Goal: Information Seeking & Learning: Learn about a topic

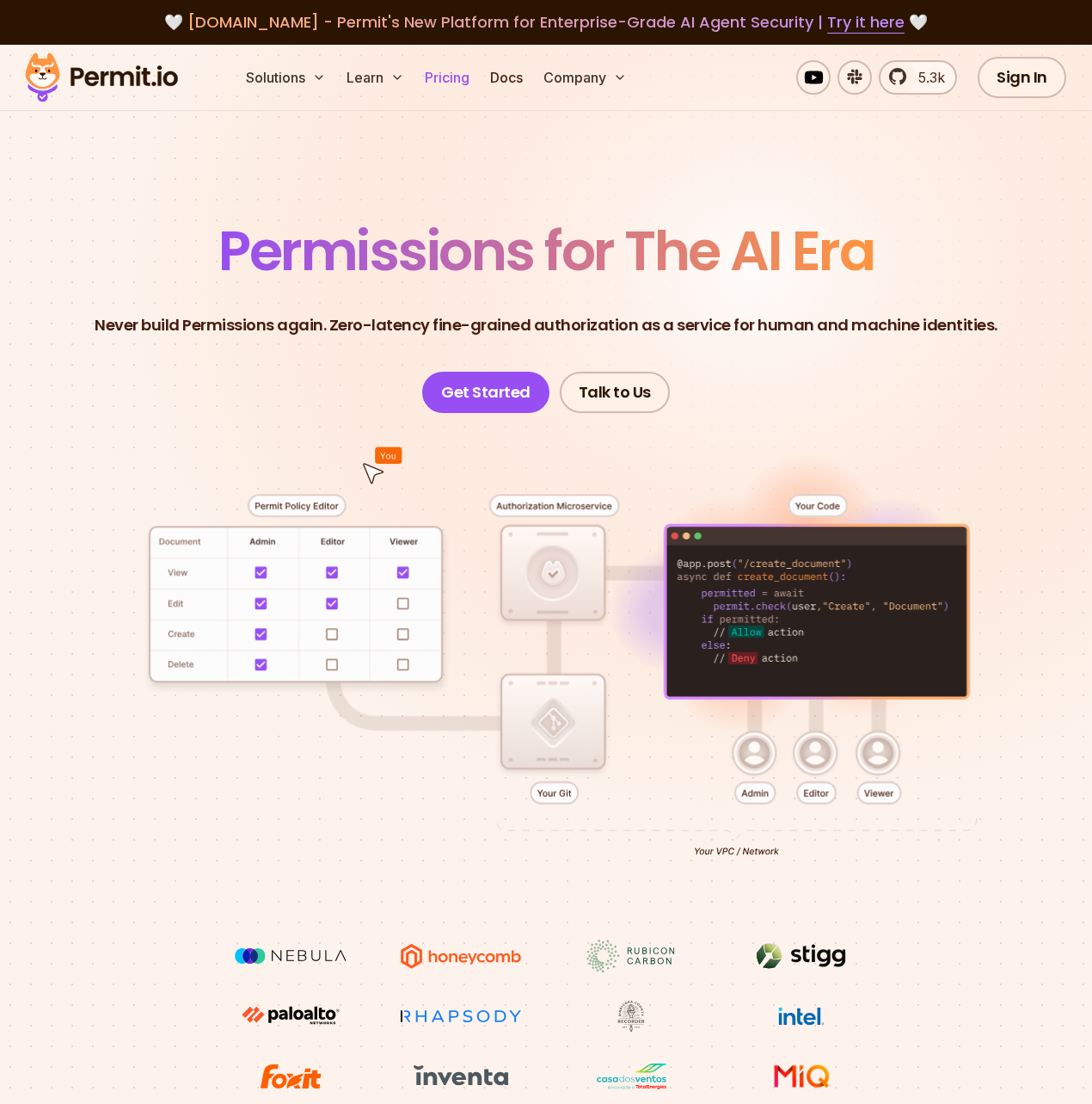
click at [461, 81] on link "Pricing" at bounding box center [447, 77] width 59 height 34
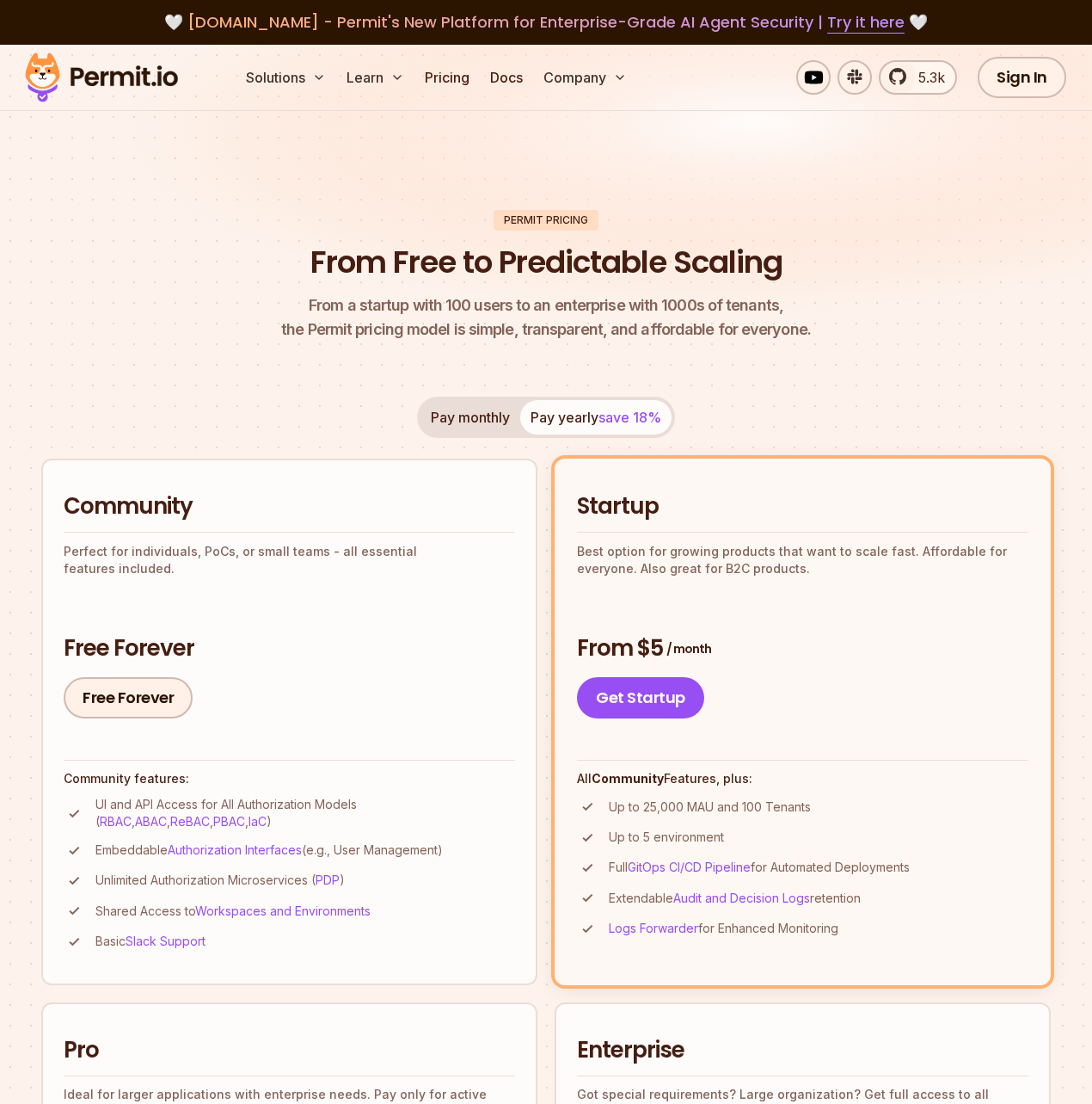
click at [199, 263] on header "Permit Pricing From Free to Predictable Scaling From a startup with 100 users t…" at bounding box center [546, 276] width 1010 height 132
click at [198, 268] on header "Permit Pricing From Free to Predictable Scaling From a startup with 100 users t…" at bounding box center [546, 276] width 1010 height 132
click at [469, 424] on button "Pay monthly" at bounding box center [471, 417] width 100 height 34
click at [587, 413] on button "Pay yearly save 18%" at bounding box center [596, 417] width 151 height 34
click at [470, 416] on button "Pay monthly" at bounding box center [471, 417] width 100 height 34
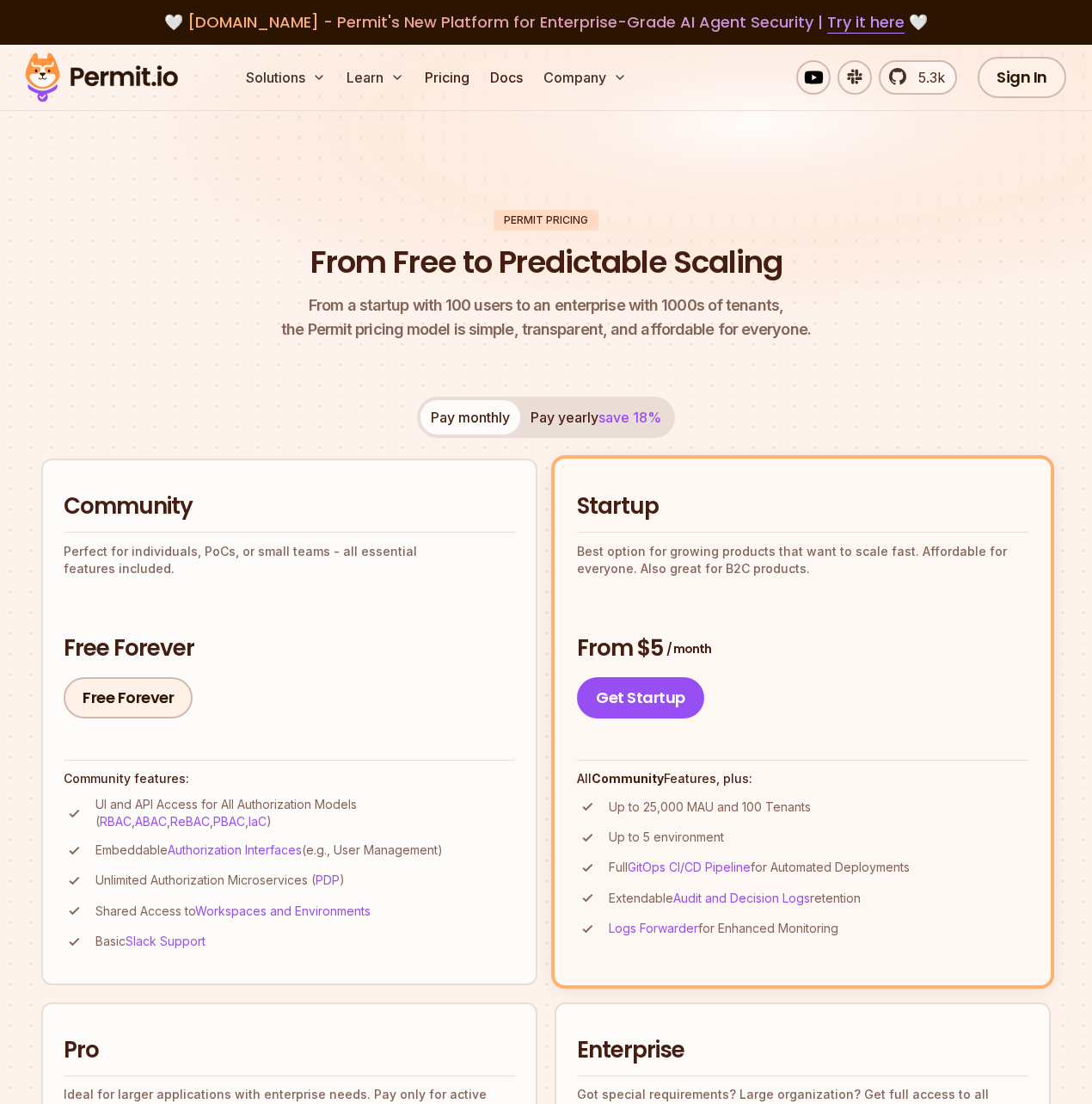
click at [582, 418] on button "Pay yearly save 18%" at bounding box center [596, 417] width 151 height 34
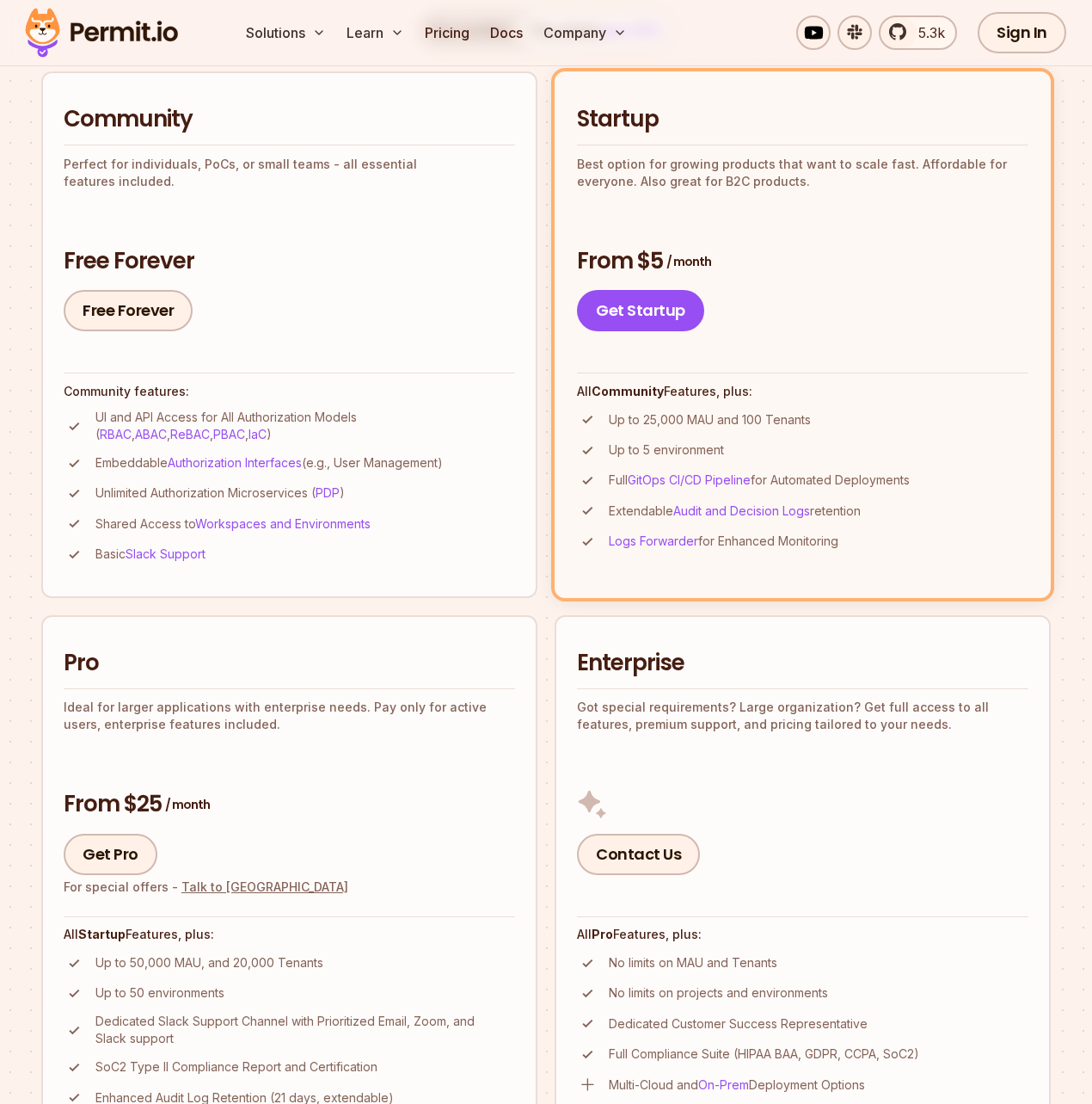
scroll to position [767, 0]
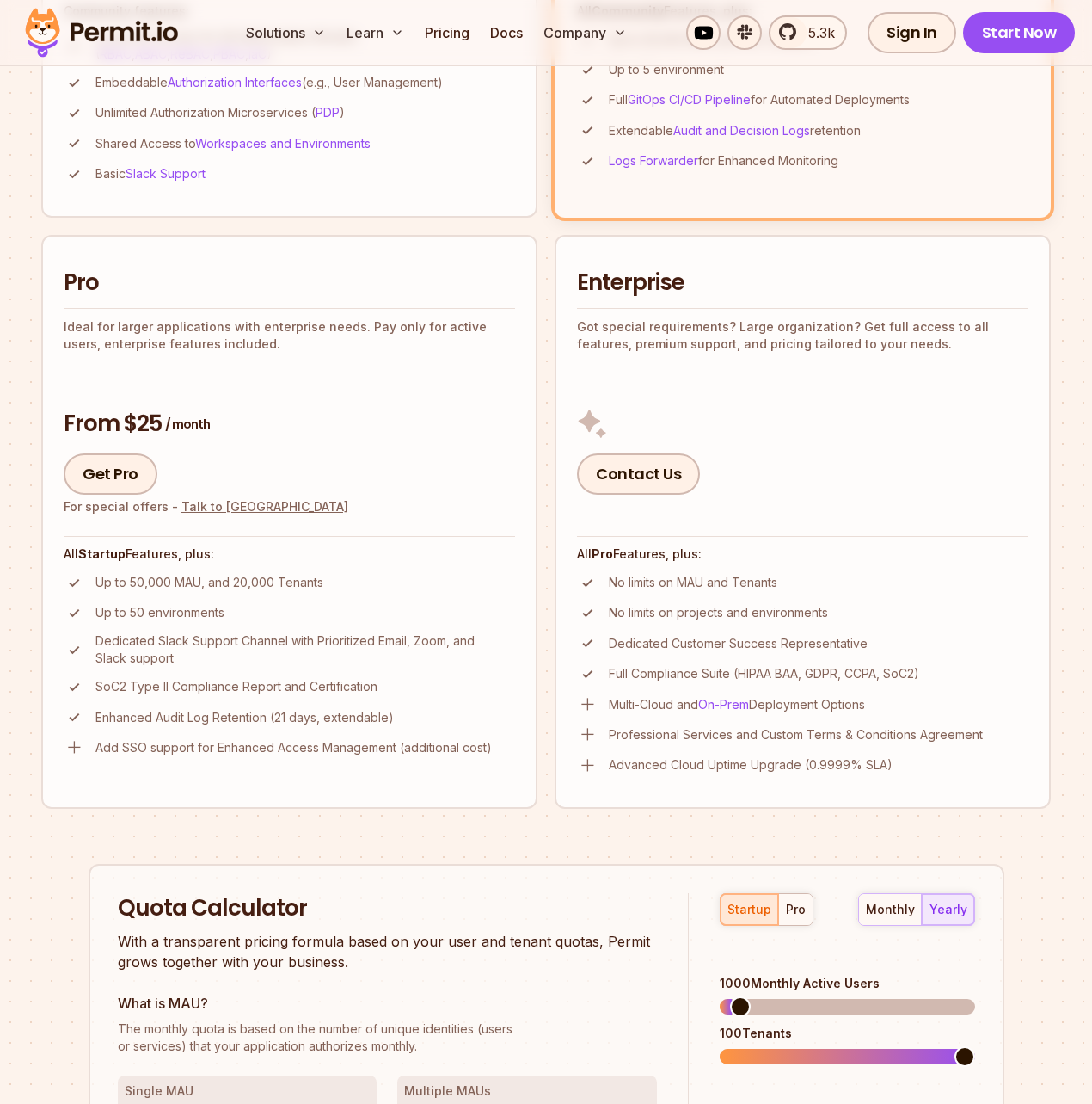
click at [975, 1046] on span at bounding box center [964, 1056] width 21 height 21
click at [933, 893] on div "monthly yearly" at bounding box center [916, 909] width 117 height 32
click at [899, 901] on div "monthly" at bounding box center [891, 910] width 49 height 18
click at [804, 901] on div "pro" at bounding box center [796, 910] width 20 height 18
click at [975, 1046] on span at bounding box center [964, 1056] width 21 height 21
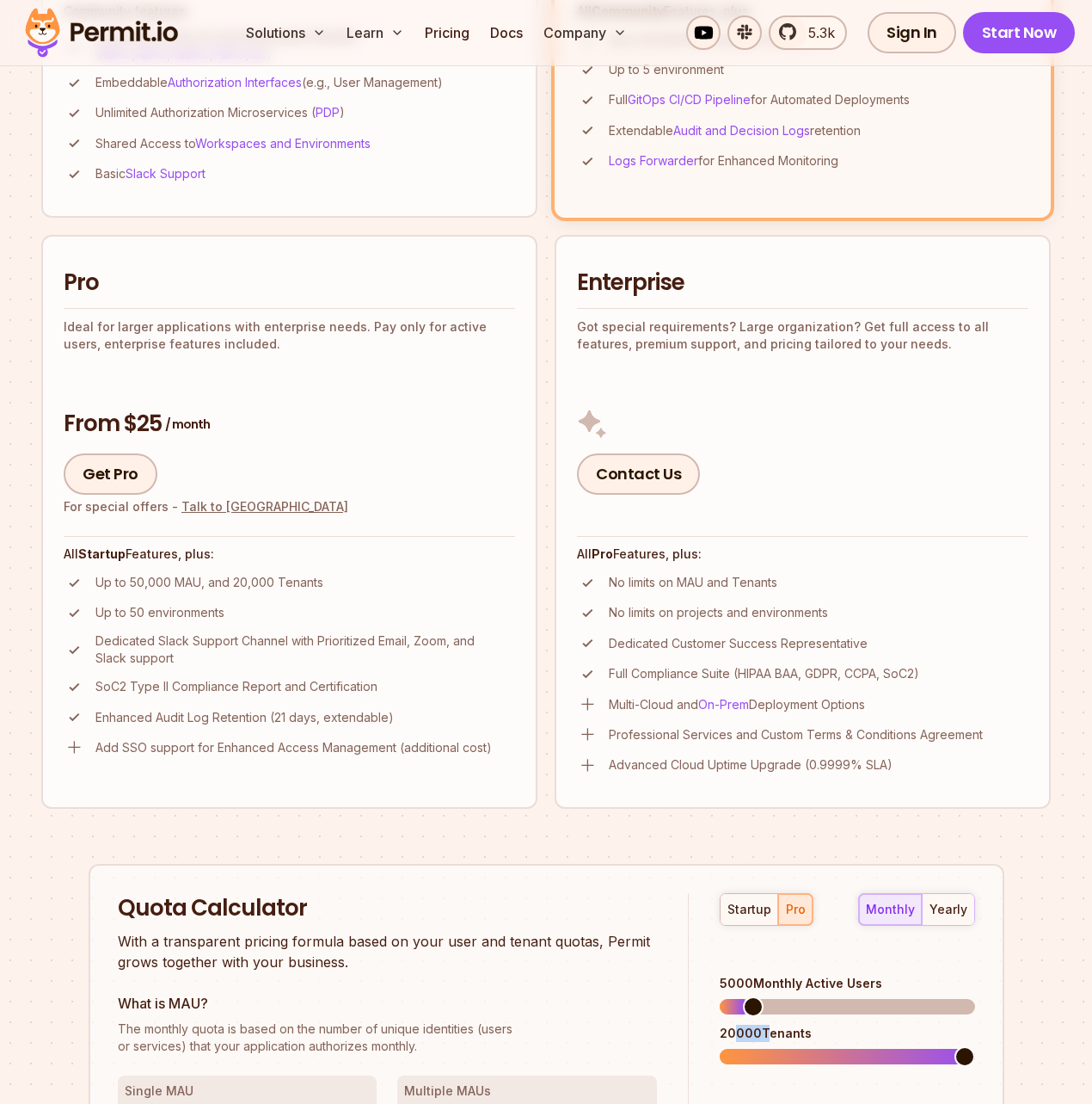
drag, startPoint x: 736, startPoint y: 557, endPoint x: 761, endPoint y: 558, distance: 25.0
click at [761, 1025] on div "20000 Tenants" at bounding box center [847, 1033] width 254 height 18
click at [897, 1025] on div "20000 Tenants" at bounding box center [847, 1033] width 254 height 18
click at [975, 996] on span at bounding box center [964, 1006] width 21 height 21
click at [975, 1046] on span at bounding box center [964, 1056] width 21 height 21
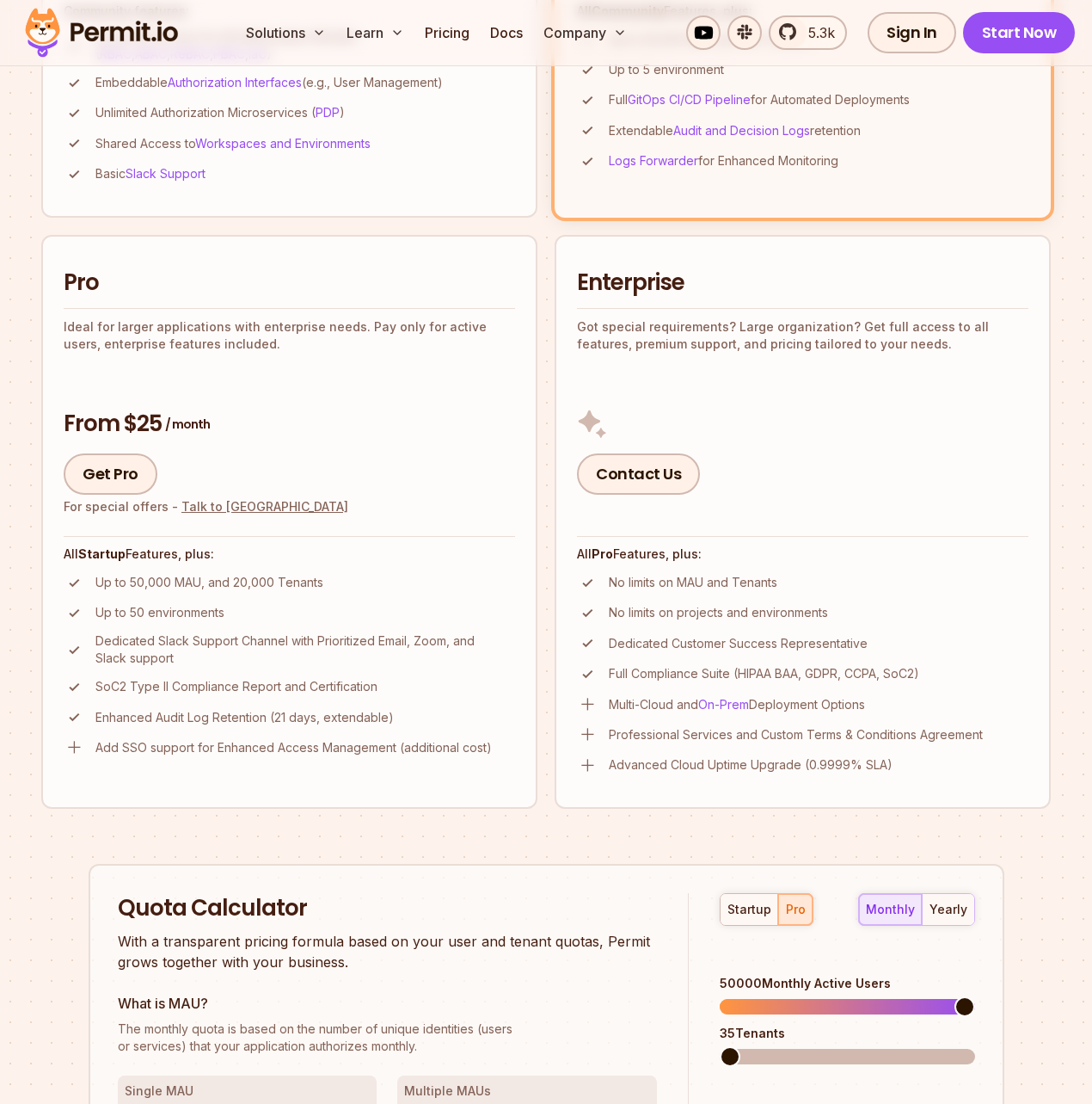
click at [720, 1046] on span at bounding box center [730, 1056] width 21 height 21
click at [720, 996] on span at bounding box center [730, 1006] width 21 height 21
click at [721, 1046] on span at bounding box center [731, 1056] width 21 height 21
click at [695, 893] on div "startup pro monthly yearly 100 Monthly Active Users 135 Tenants $ 59 / Monthly …" at bounding box center [831, 1055] width 286 height 324
click at [751, 996] on span at bounding box center [756, 1006] width 21 height 21
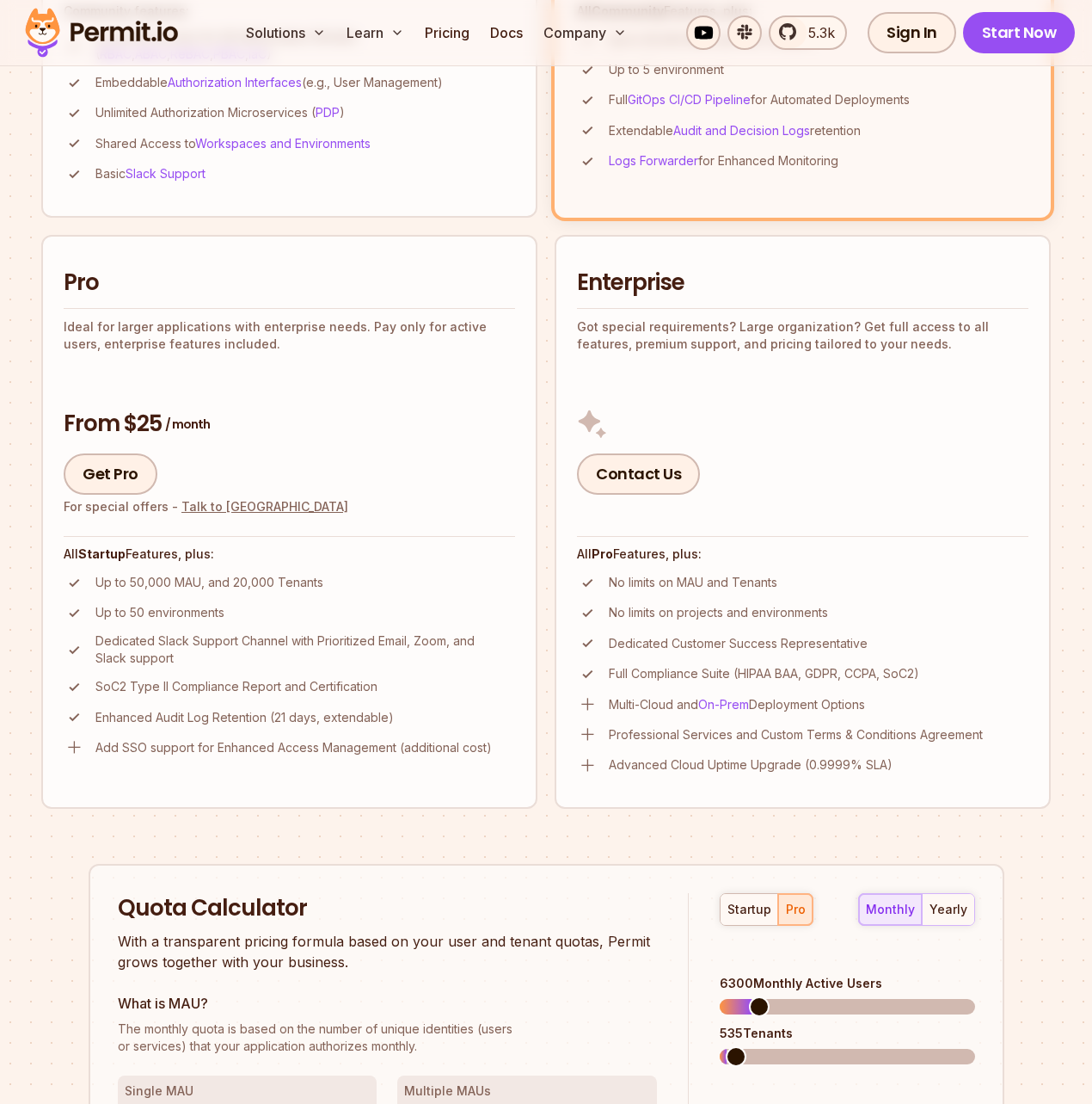
click at [726, 1046] on span at bounding box center [736, 1056] width 21 height 21
click at [702, 893] on div "startup pro monthly yearly 6300 Monthly Active Users 535 Tenants $ 1658 / Month…" at bounding box center [831, 1055] width 286 height 324
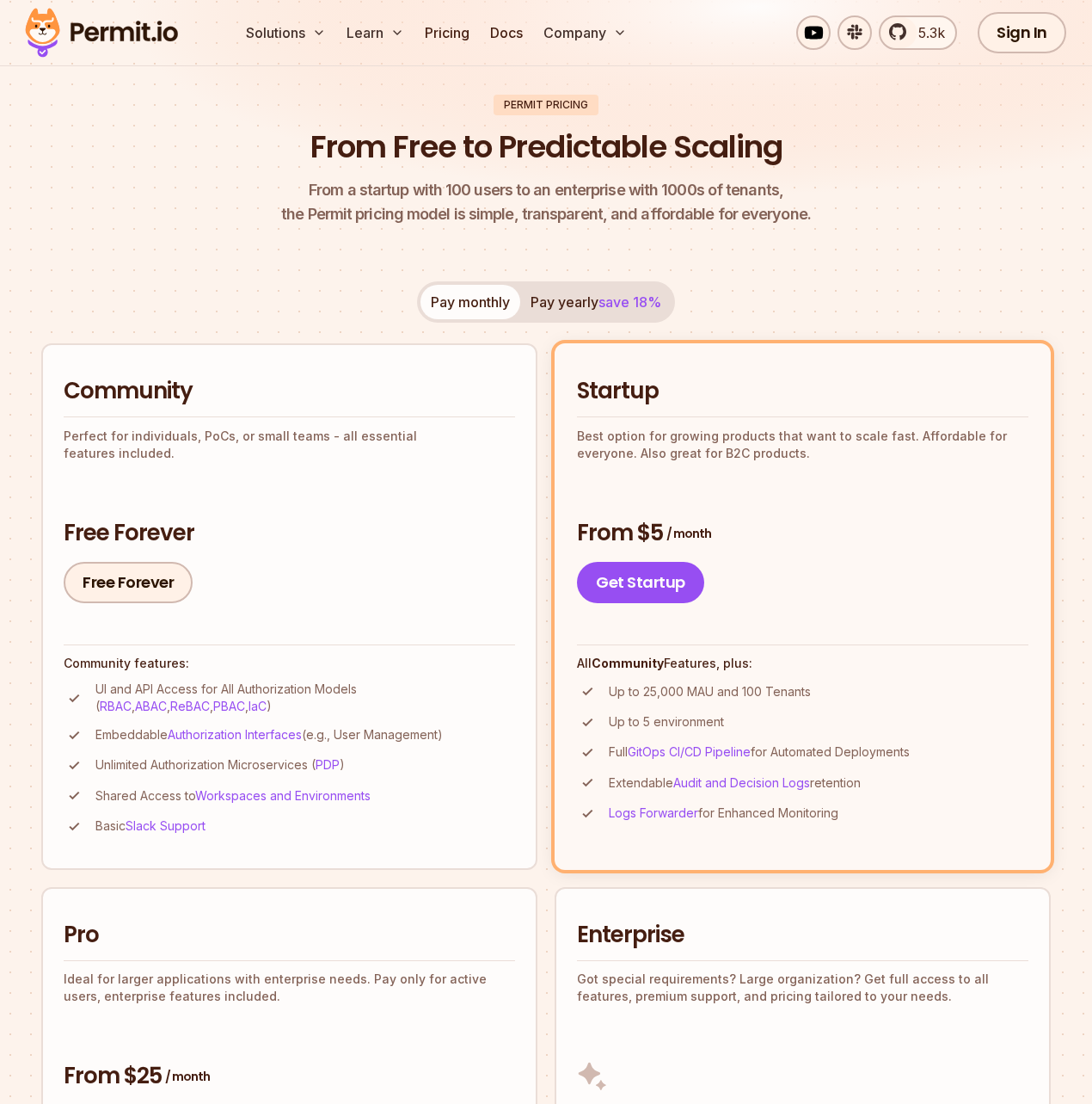
scroll to position [0, 0]
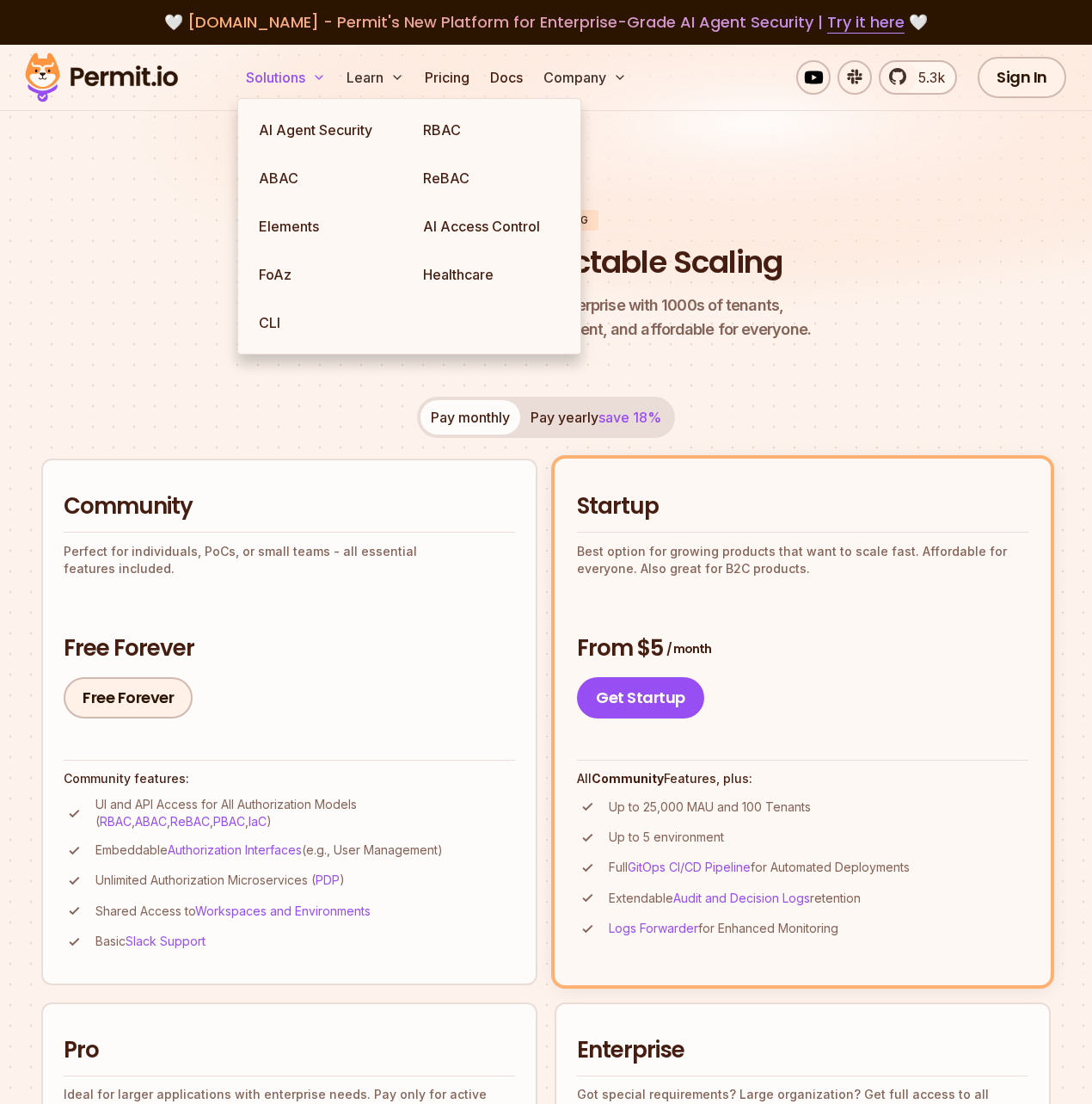
click at [296, 75] on button "Solutions" at bounding box center [286, 77] width 94 height 34
click at [442, 131] on link "RBAC" at bounding box center [491, 130] width 164 height 48
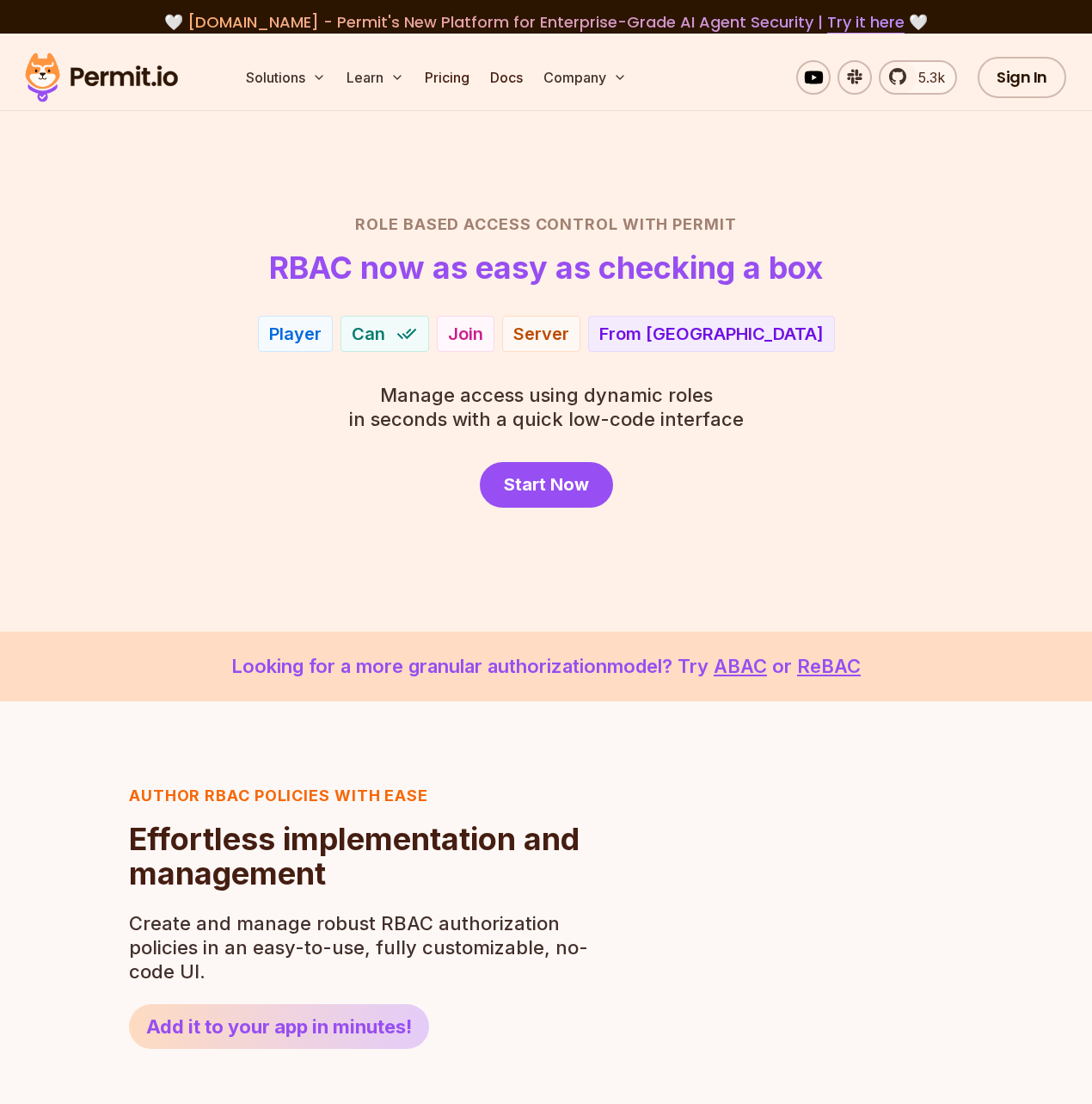
click at [126, 361] on div "Role Based Access Control with Permit RBAC now as easy as checking a box Player…" at bounding box center [546, 360] width 1010 height 295
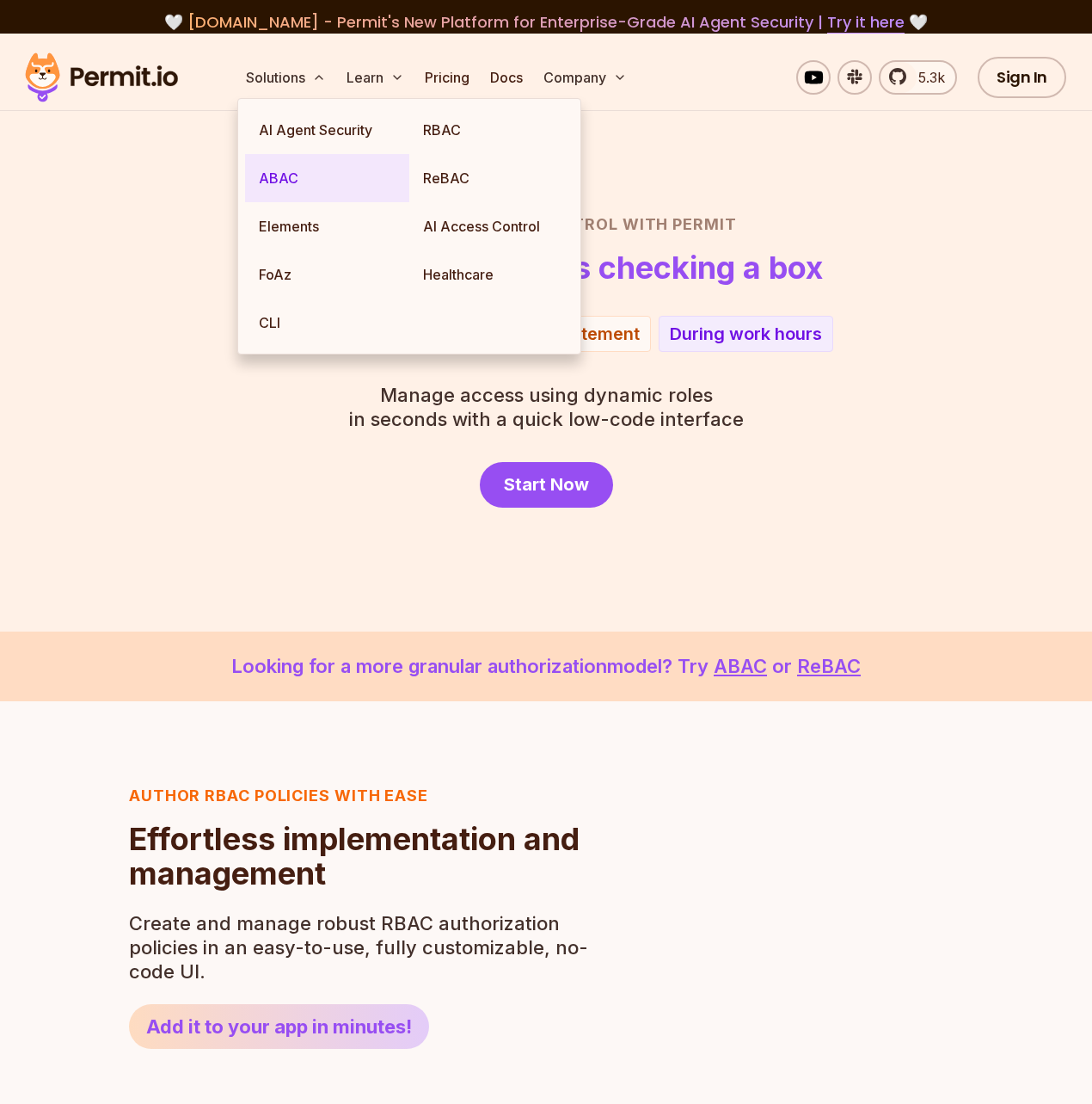
click at [275, 171] on link "ABAC" at bounding box center [327, 178] width 164 height 48
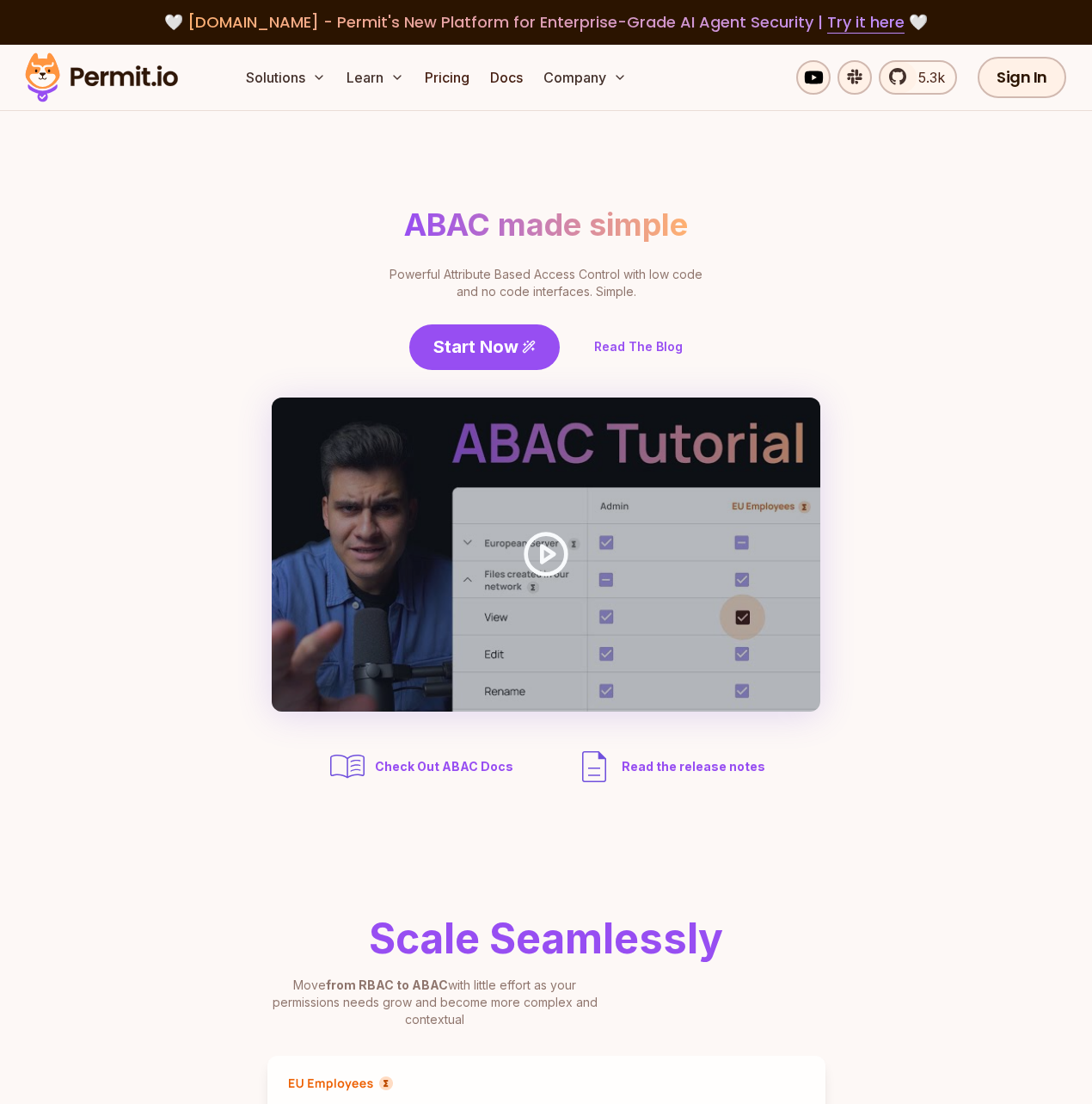
click at [120, 268] on div "ABAC made simple Powerful Attribute Based Access Control with low code and no c…" at bounding box center [546, 497] width 1058 height 580
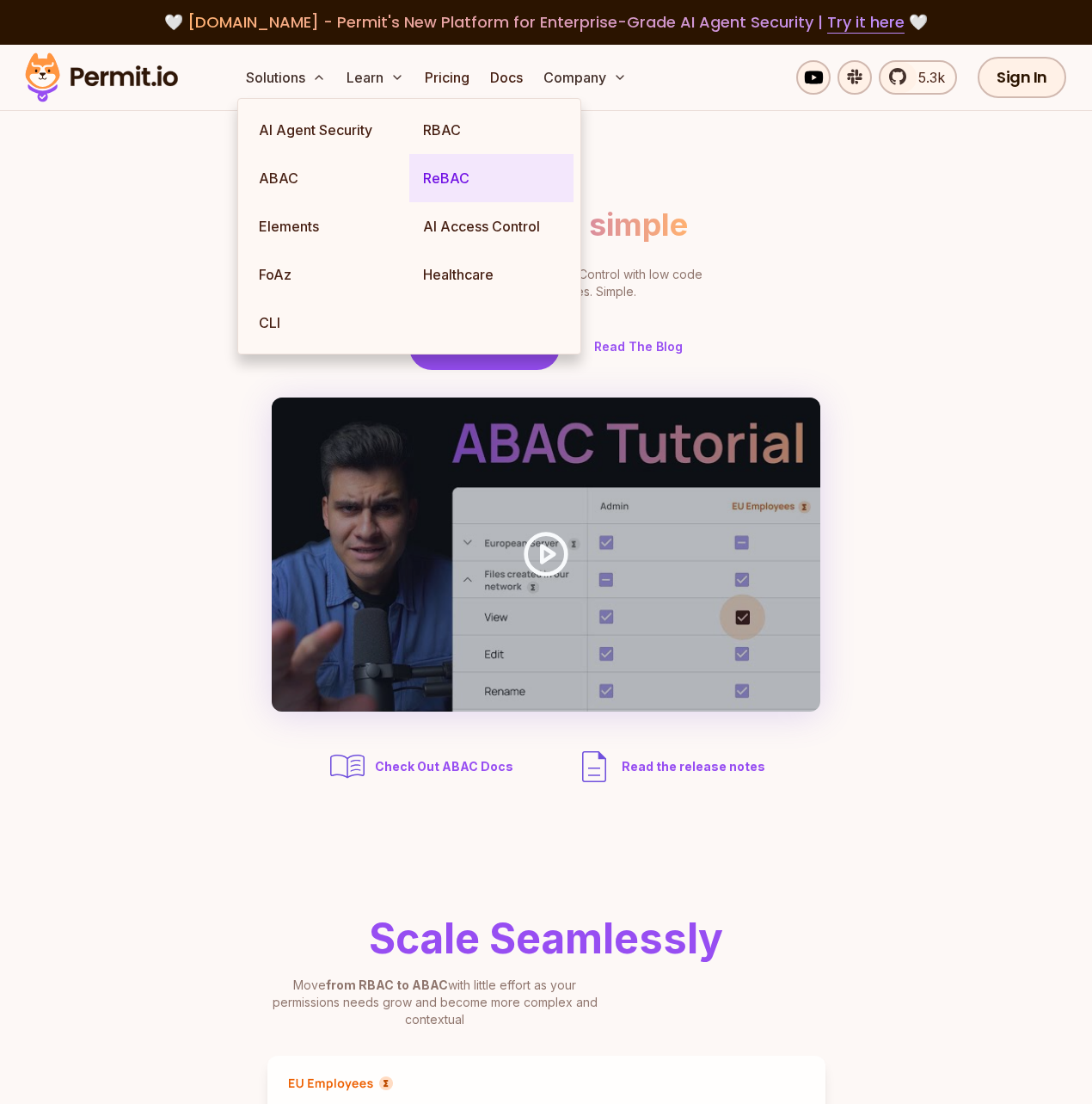
click at [422, 184] on link "ReBAC" at bounding box center [491, 178] width 164 height 48
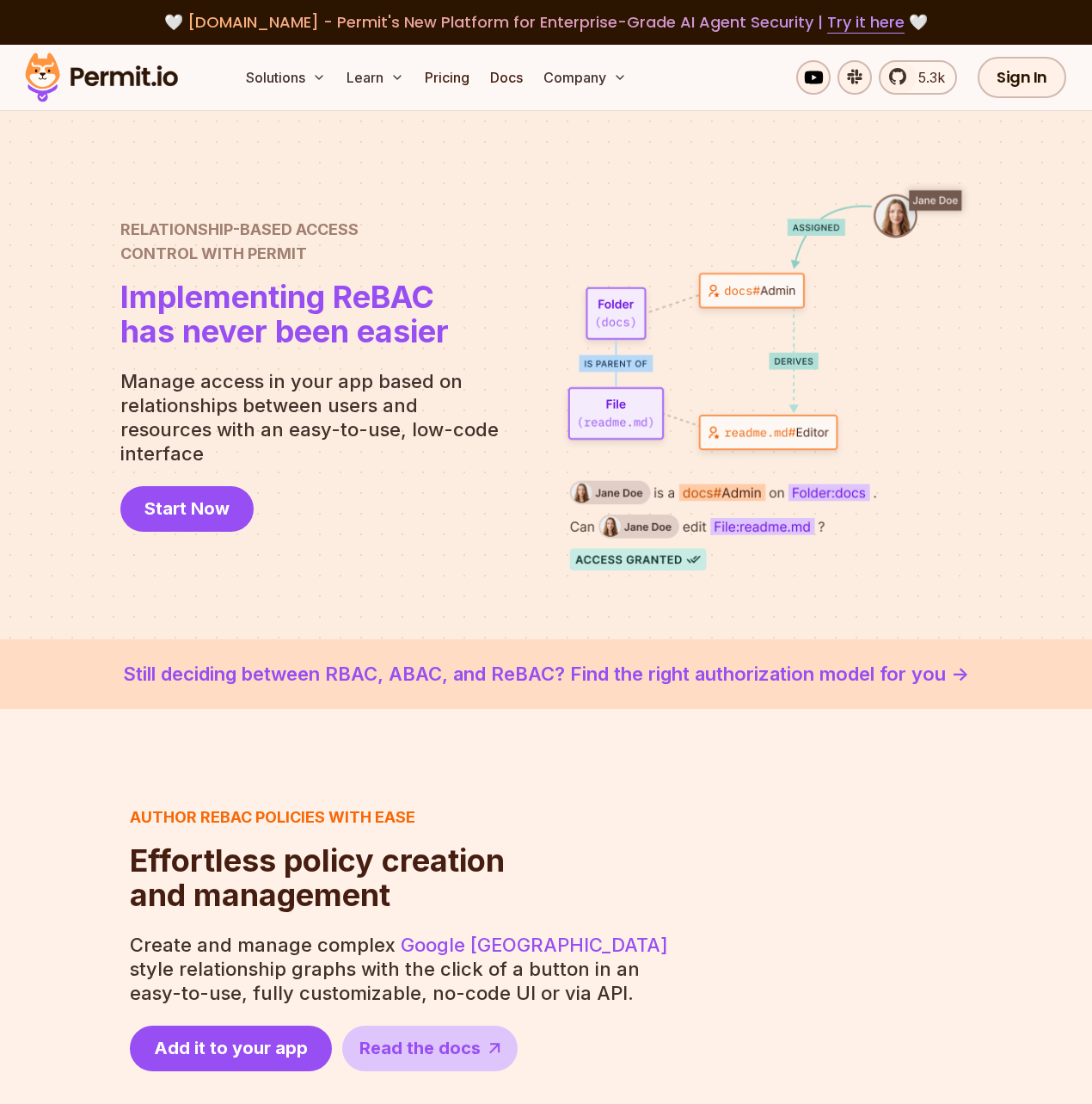
click at [129, 289] on div "Relationship-Based Access Control with Permit Relationship Based Access Control…" at bounding box center [285, 283] width 329 height 131
drag, startPoint x: 173, startPoint y: 250, endPoint x: 254, endPoint y: 267, distance: 82.8
click at [254, 266] on h2 "Relationship-Based Access Control with Permit" at bounding box center [285, 241] width 329 height 48
click at [347, 266] on h2 "Relationship-Based Access Control with Permit" at bounding box center [285, 241] width 329 height 48
click at [373, 284] on div "Relationship-Based Access Control with Permit Relationship Based Access Control…" at bounding box center [285, 283] width 329 height 131
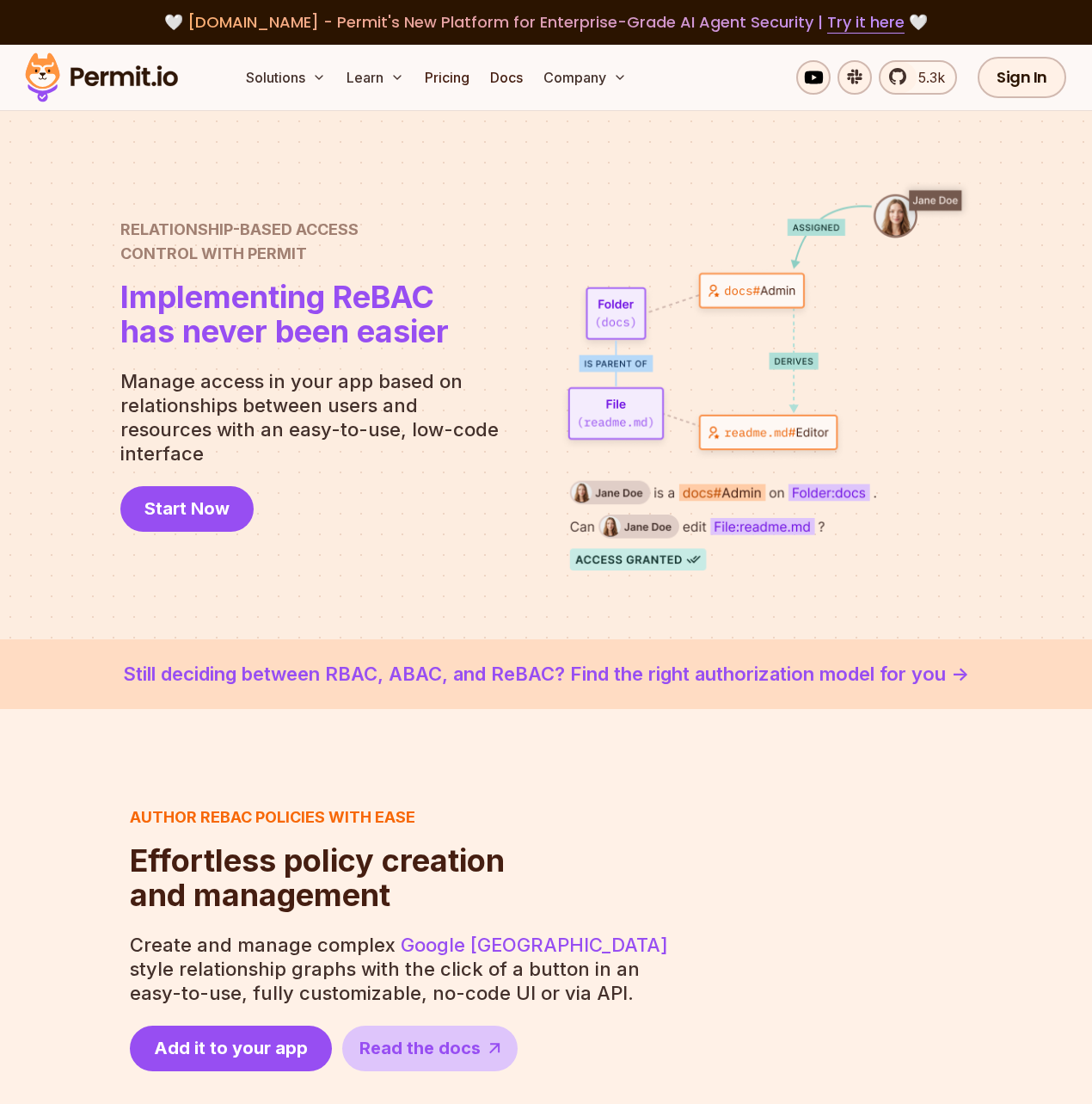
click at [124, 88] on img at bounding box center [102, 78] width 169 height 59
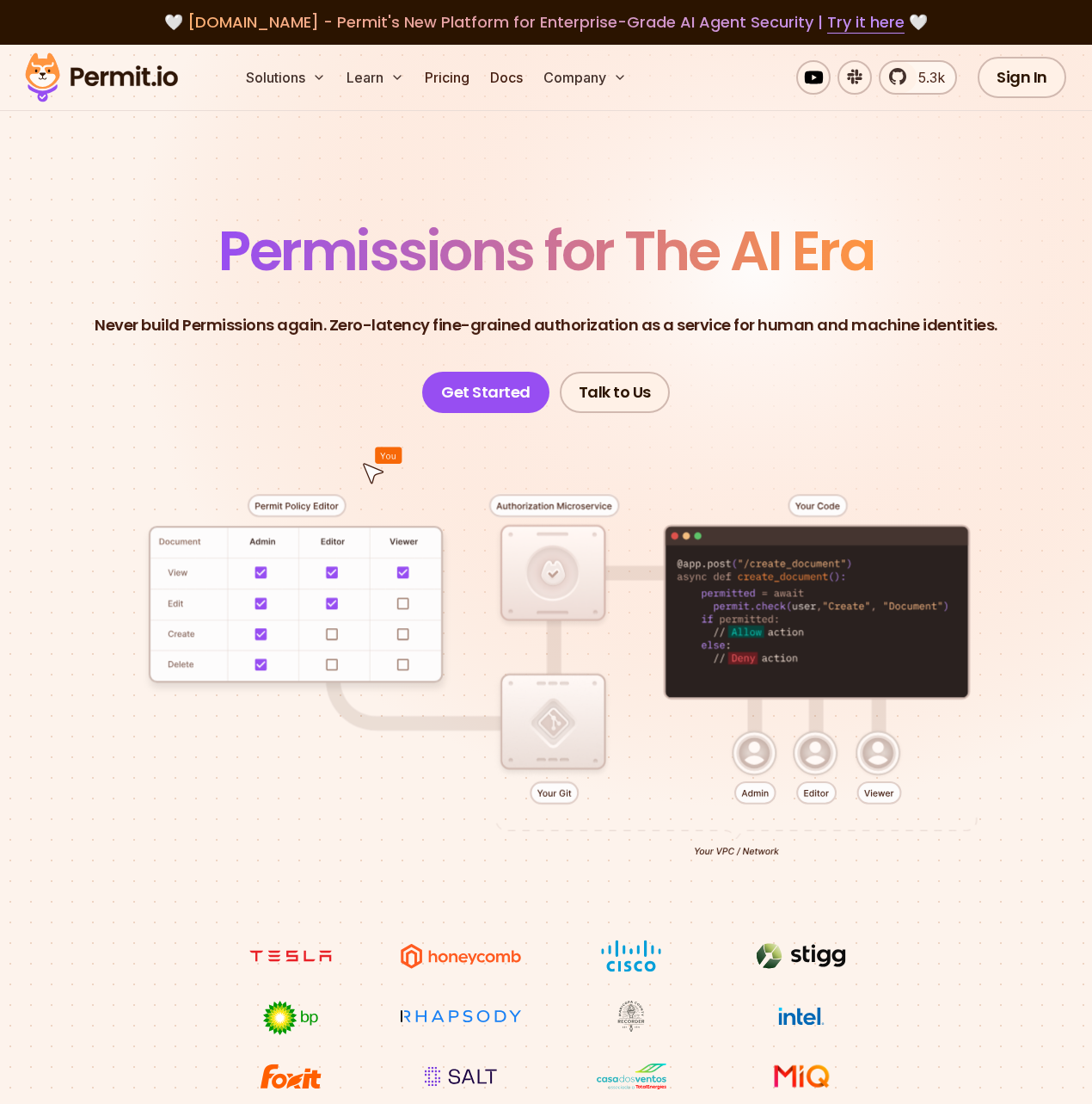
click at [195, 213] on section "Permissions for The AI Era Never build Permissions again. Zero-latency fine-gra…" at bounding box center [546, 590] width 1092 height 1089
click at [202, 211] on section "Permissions for The AI Era Never build Permissions again. Zero-latency fine-gra…" at bounding box center [546, 590] width 1092 height 1089
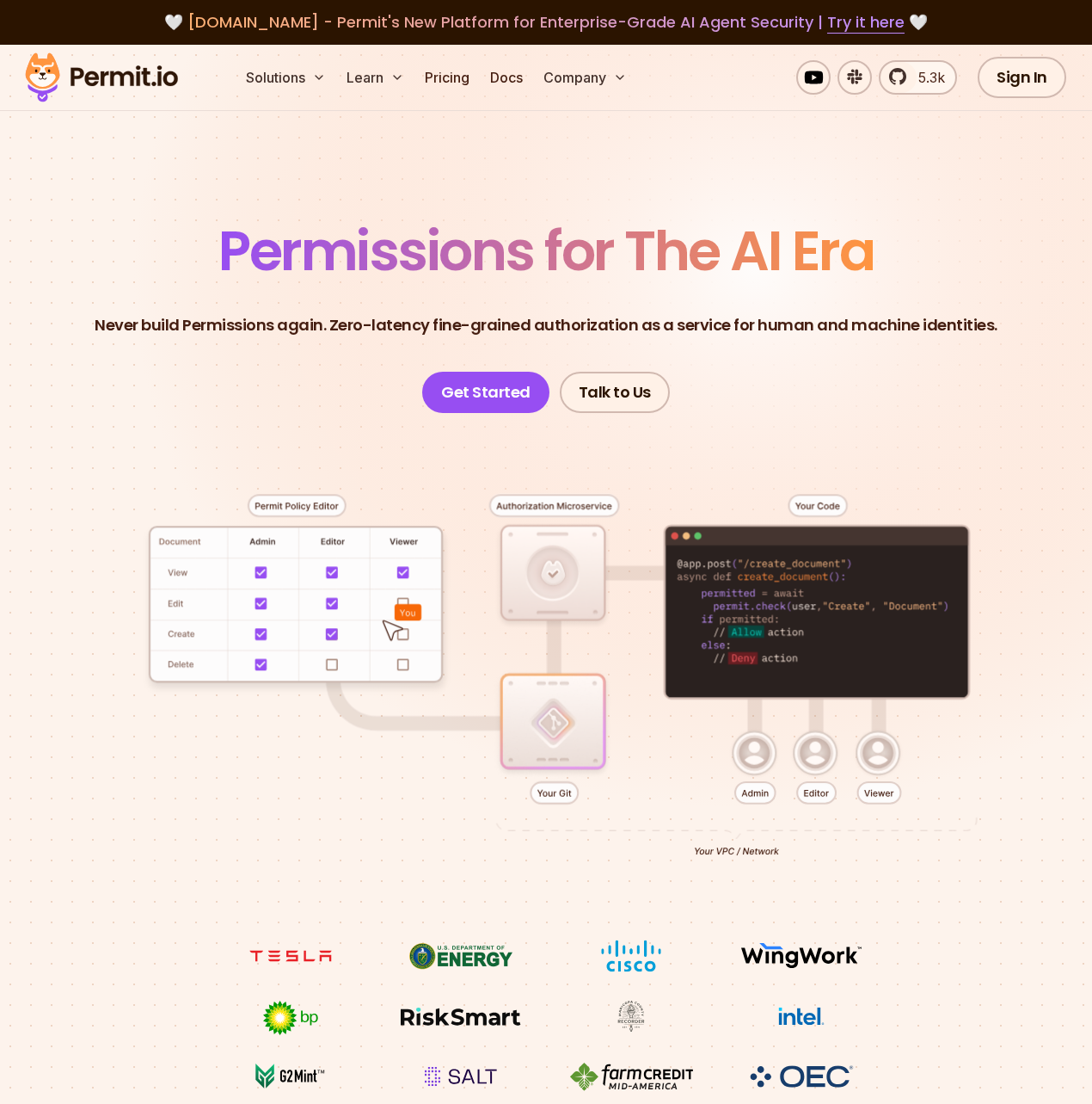
click at [108, 76] on img at bounding box center [102, 78] width 169 height 59
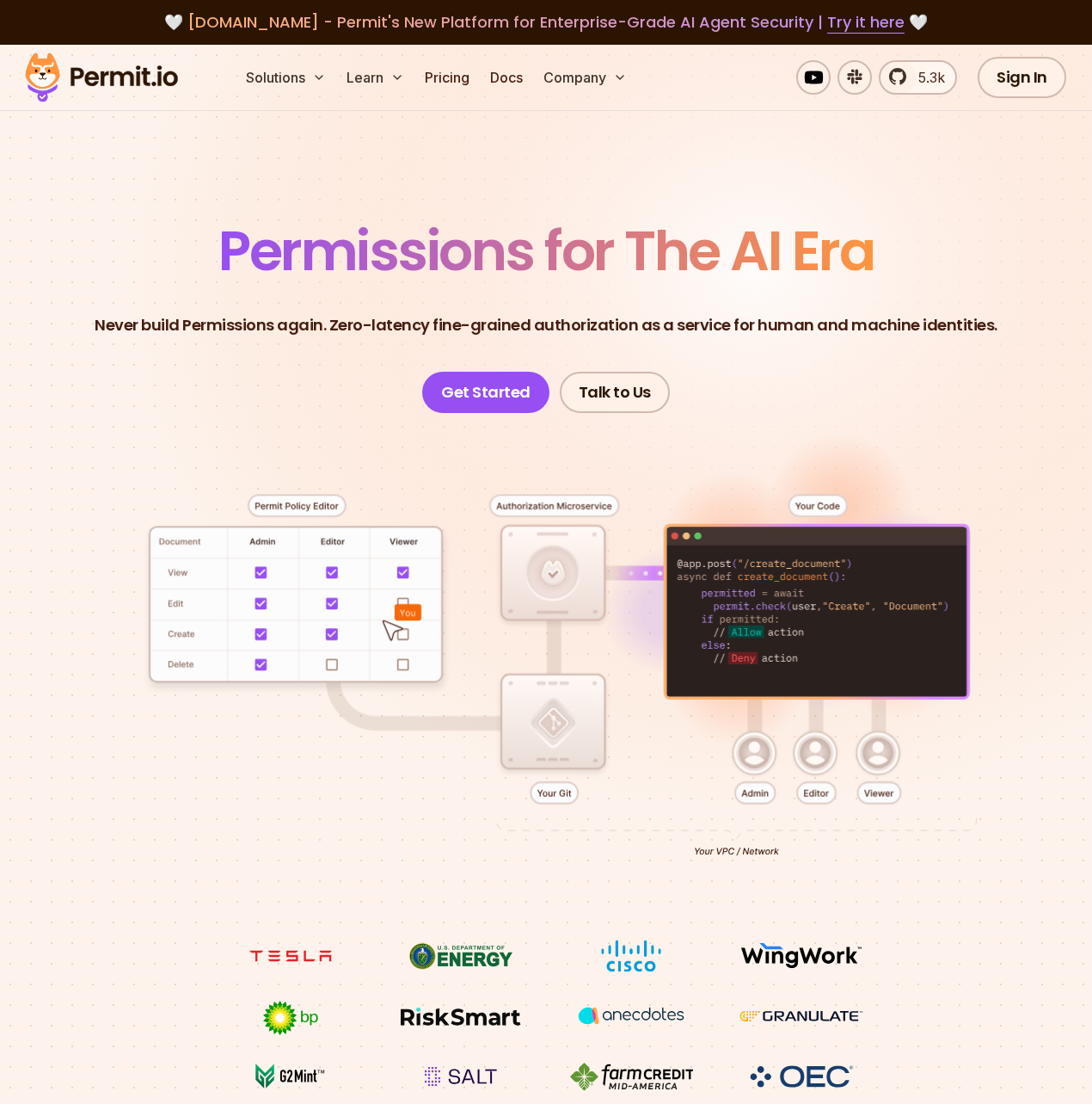
click at [1010, 681] on div at bounding box center [546, 676] width 1010 height 526
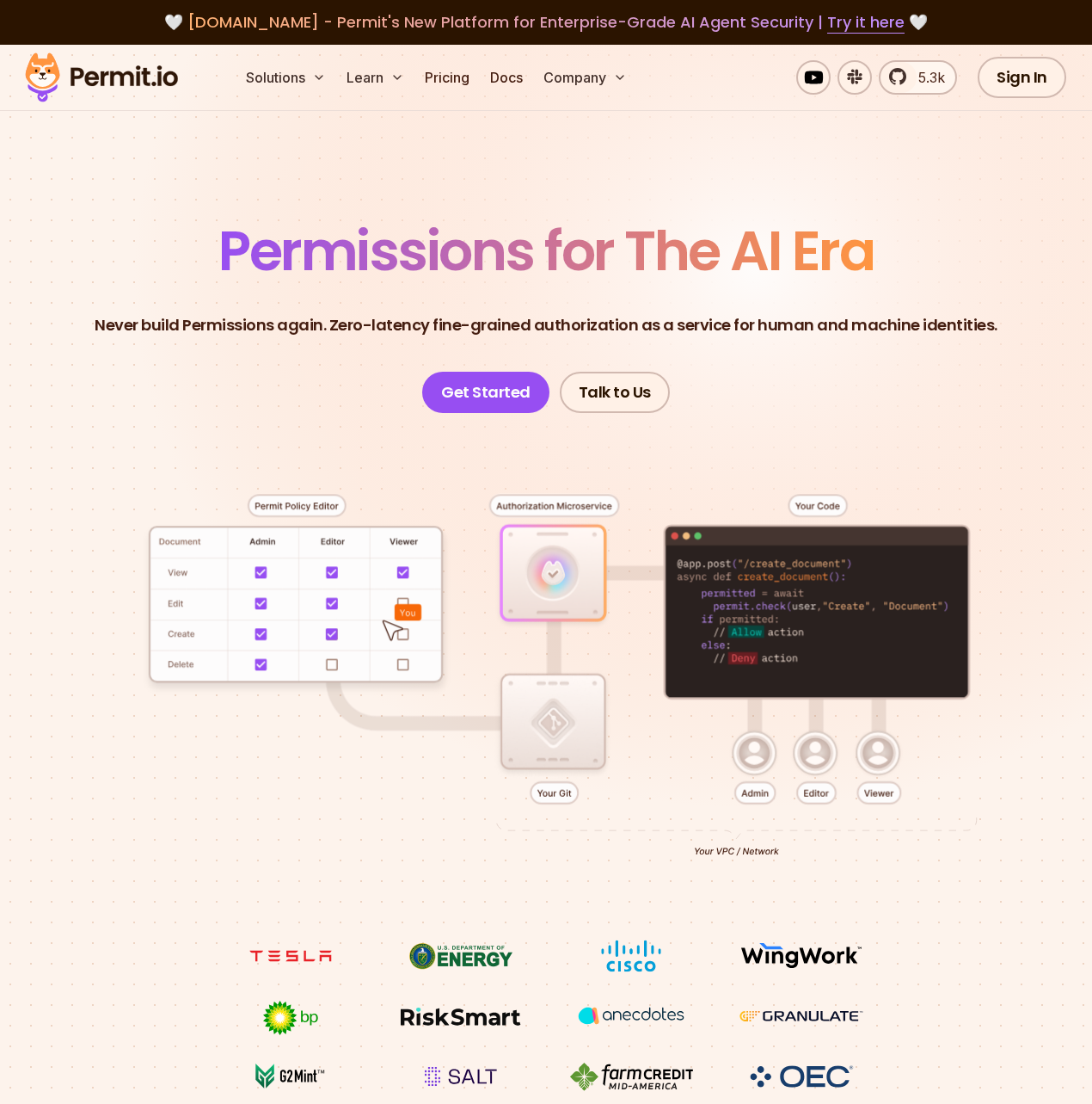
click at [1010, 682] on div at bounding box center [546, 676] width 1010 height 526
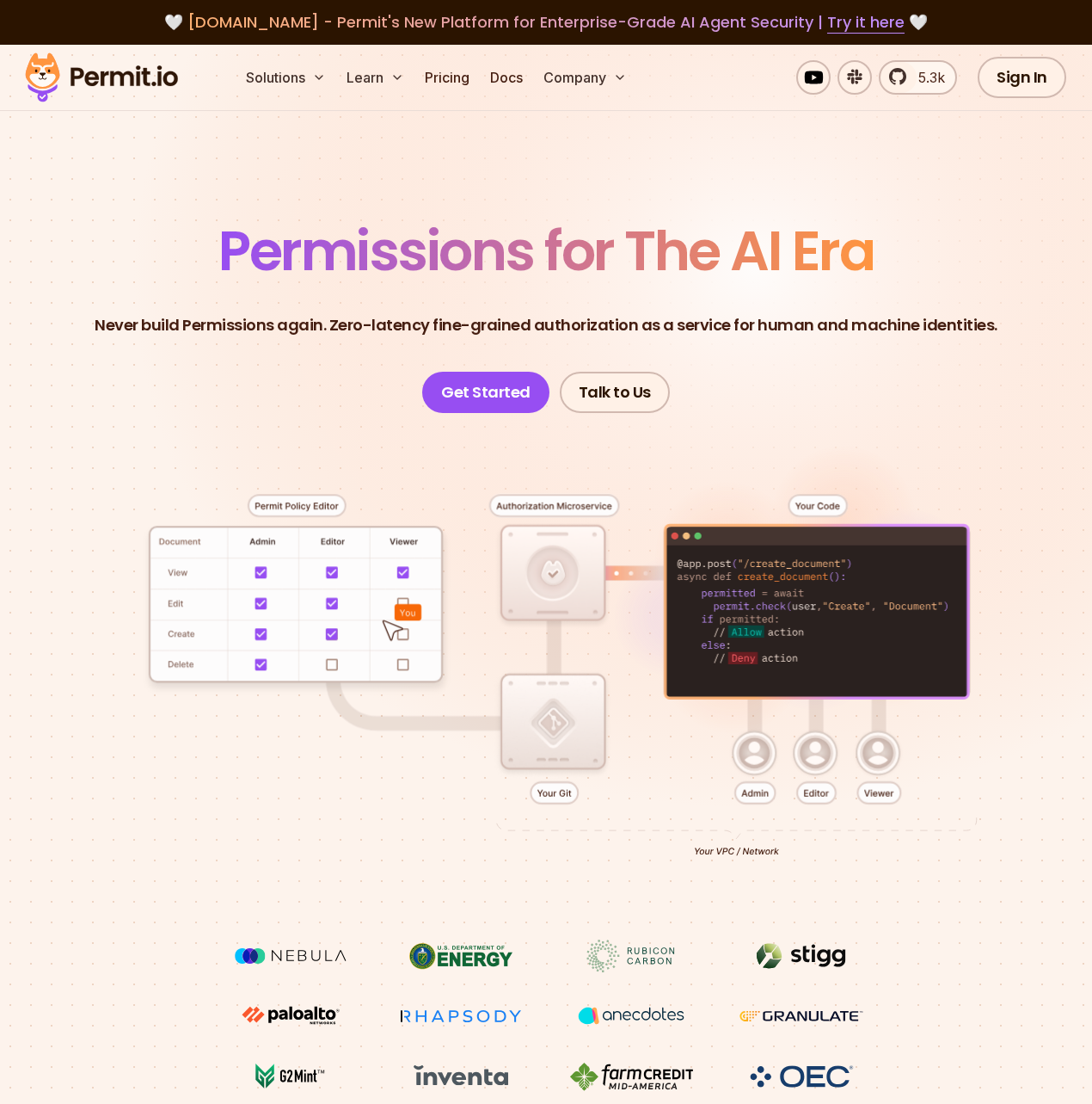
click at [992, 369] on header "Permissions for The AI Era Never build Permissions again. Zero-latency fine-gra…" at bounding box center [546, 318] width 1010 height 189
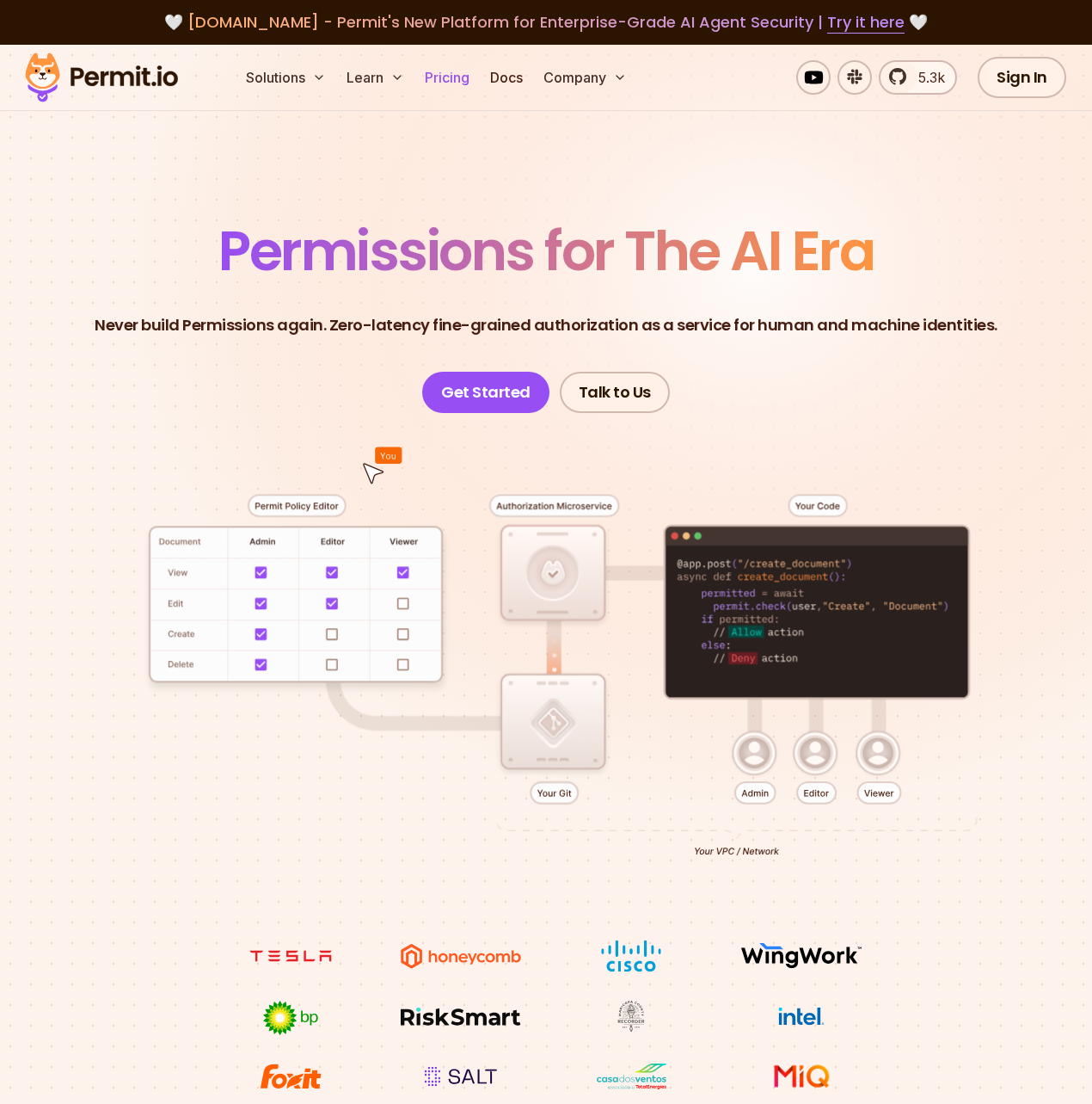
click at [459, 87] on link "Pricing" at bounding box center [447, 77] width 59 height 34
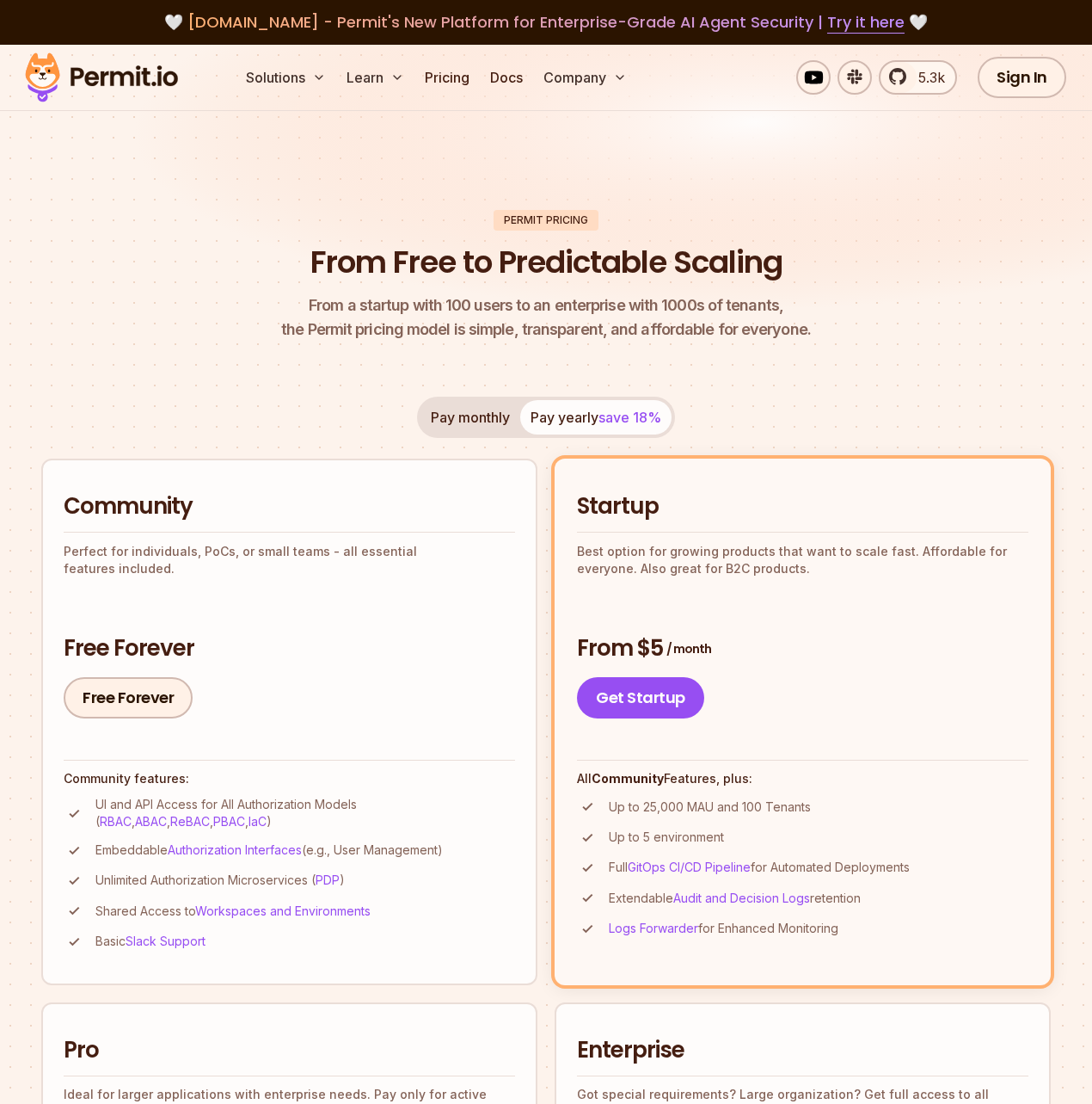
click at [254, 237] on header "Permit Pricing From Free to Predictable Scaling From a startup with 100 users t…" at bounding box center [546, 276] width 1010 height 132
click at [254, 277] on header "Permit Pricing From Free to Predictable Scaling From a startup with 100 users t…" at bounding box center [546, 276] width 1010 height 132
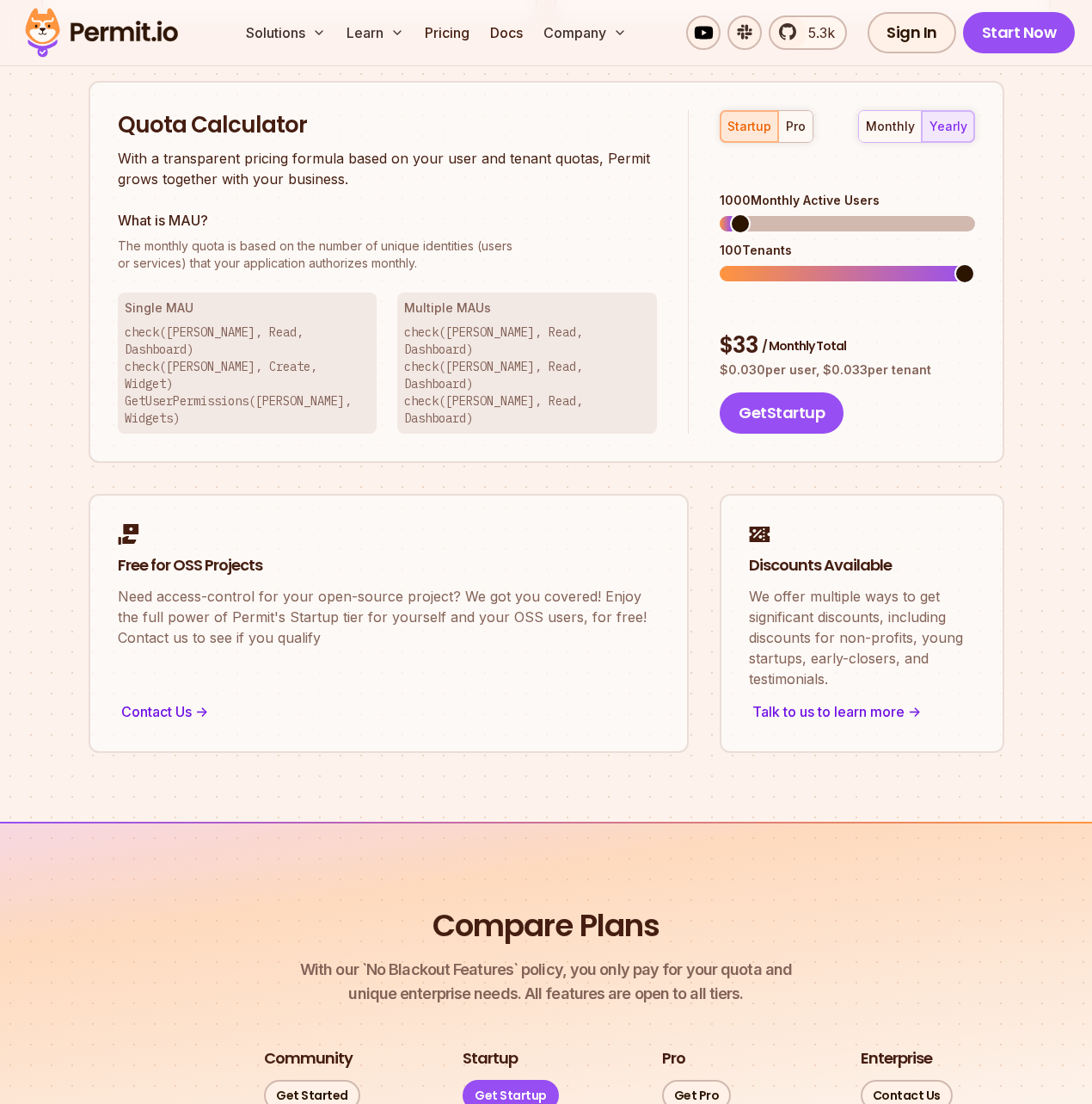
scroll to position [1945, 0]
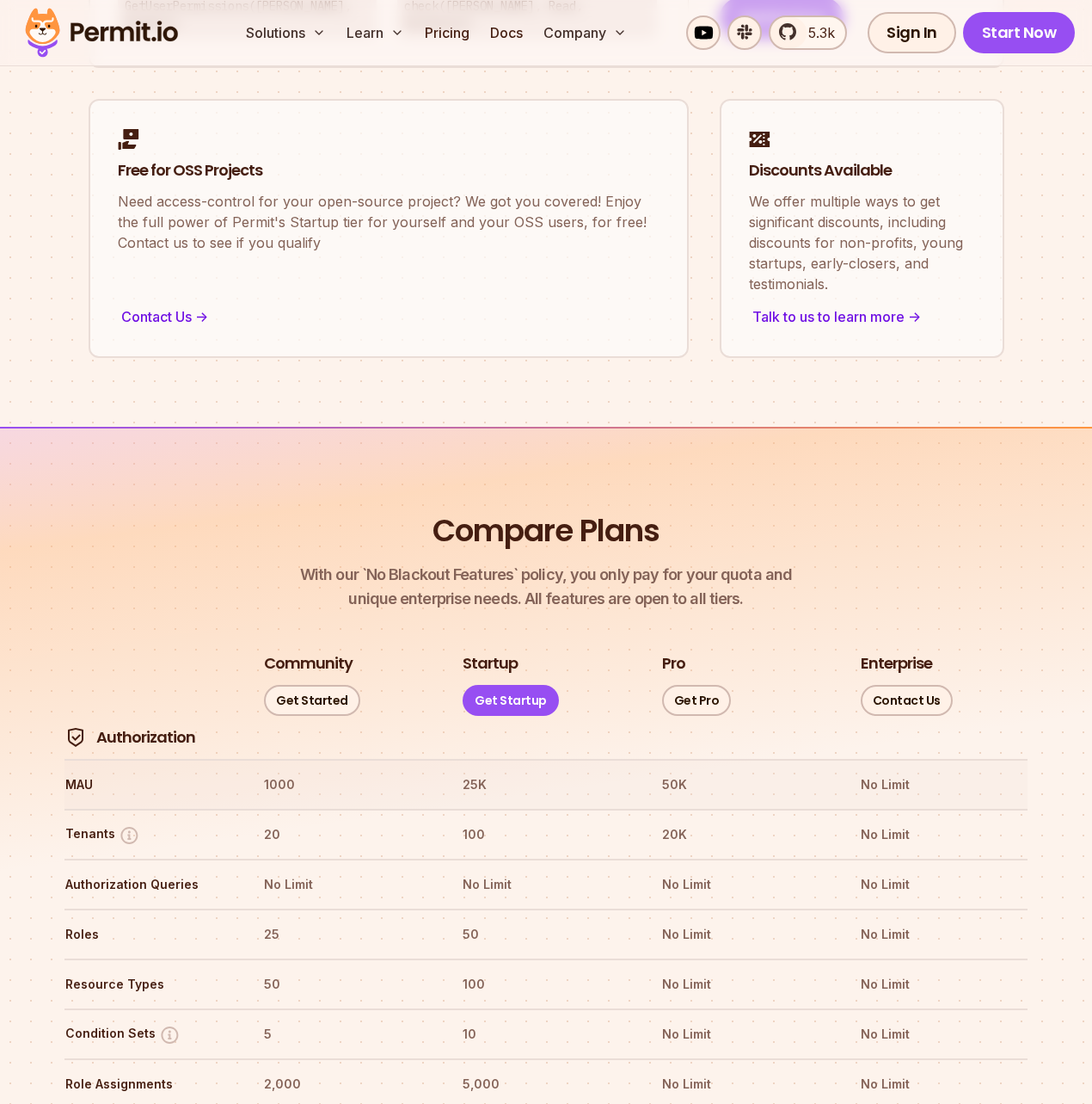
click at [470, 770] on th "25K" at bounding box center [546, 784] width 168 height 27
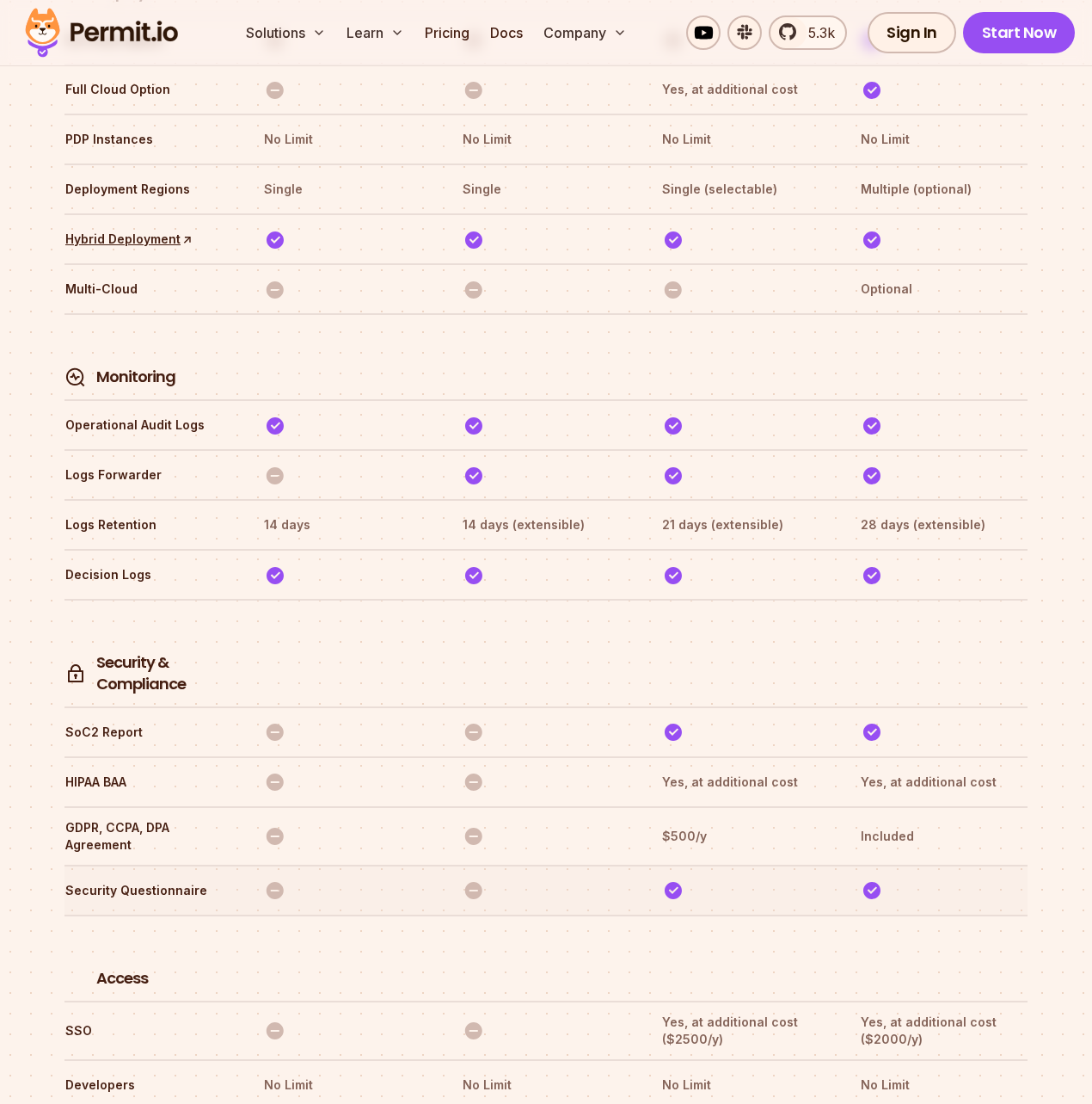
scroll to position [4677, 0]
click at [476, 880] on img at bounding box center [474, 891] width 22 height 22
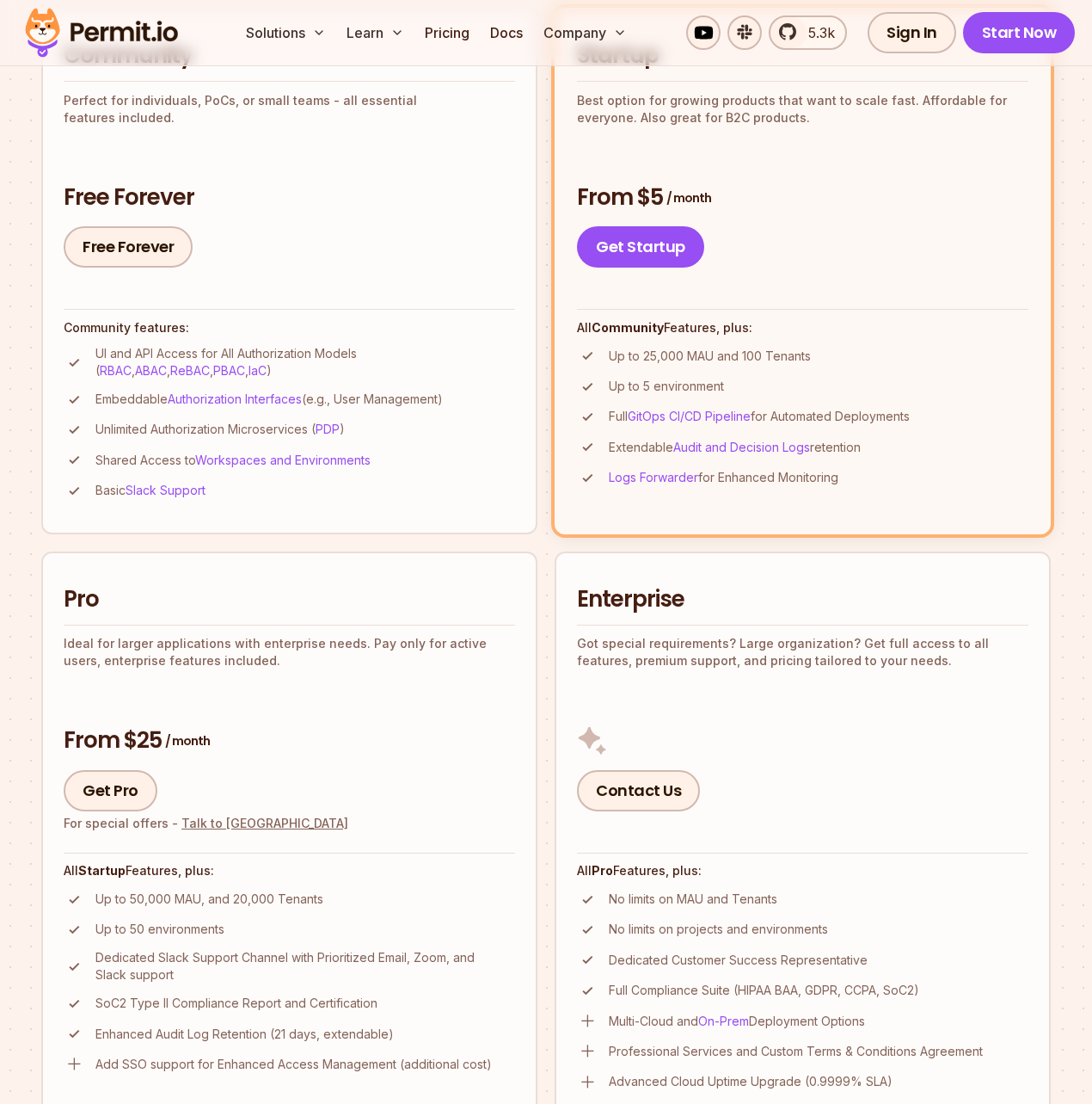
scroll to position [0, 0]
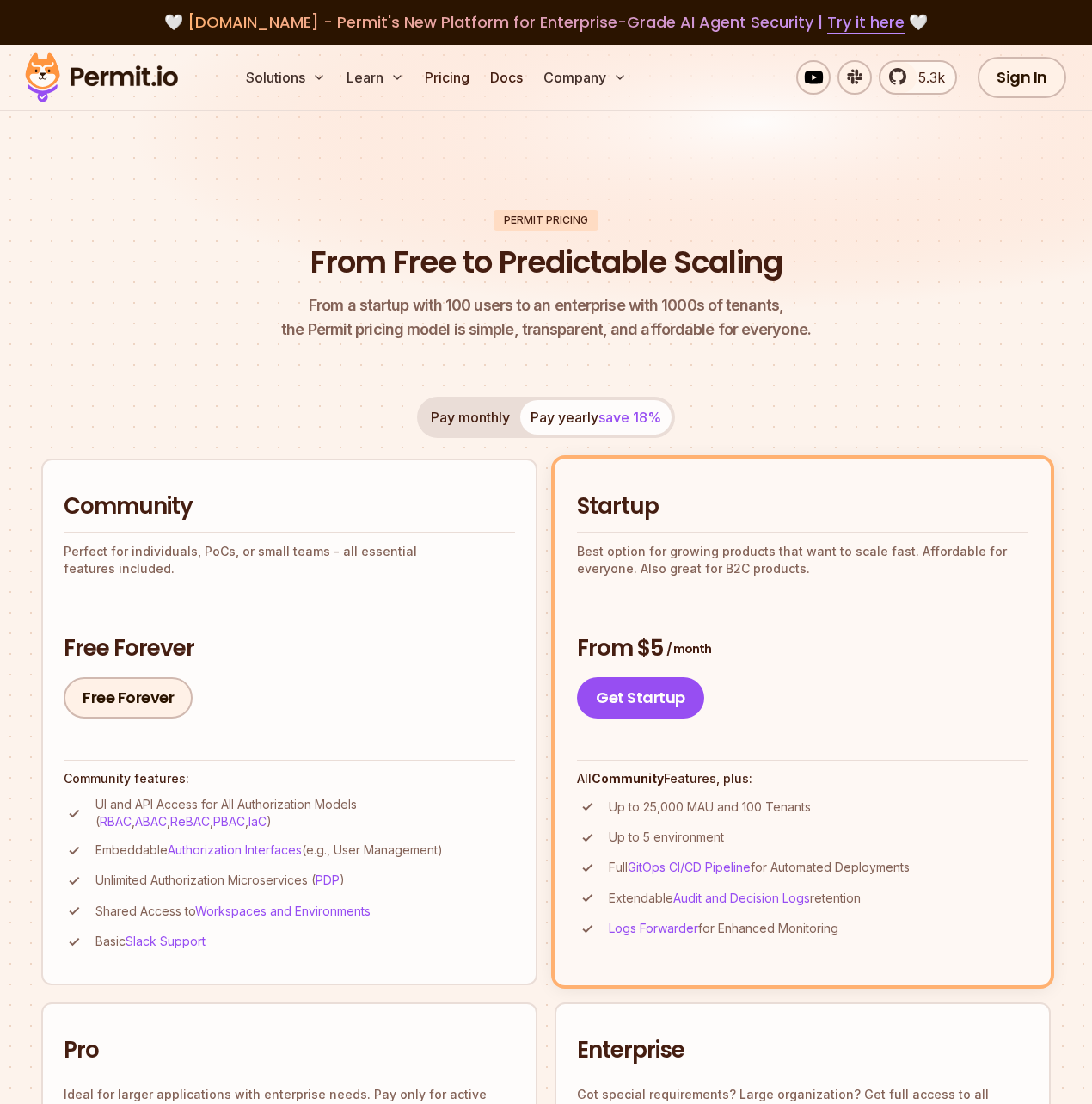
click at [268, 189] on img at bounding box center [546, 190] width 1092 height 290
drag, startPoint x: 263, startPoint y: 194, endPoint x: 270, endPoint y: 180, distance: 15.7
click at [263, 193] on img at bounding box center [546, 190] width 1092 height 290
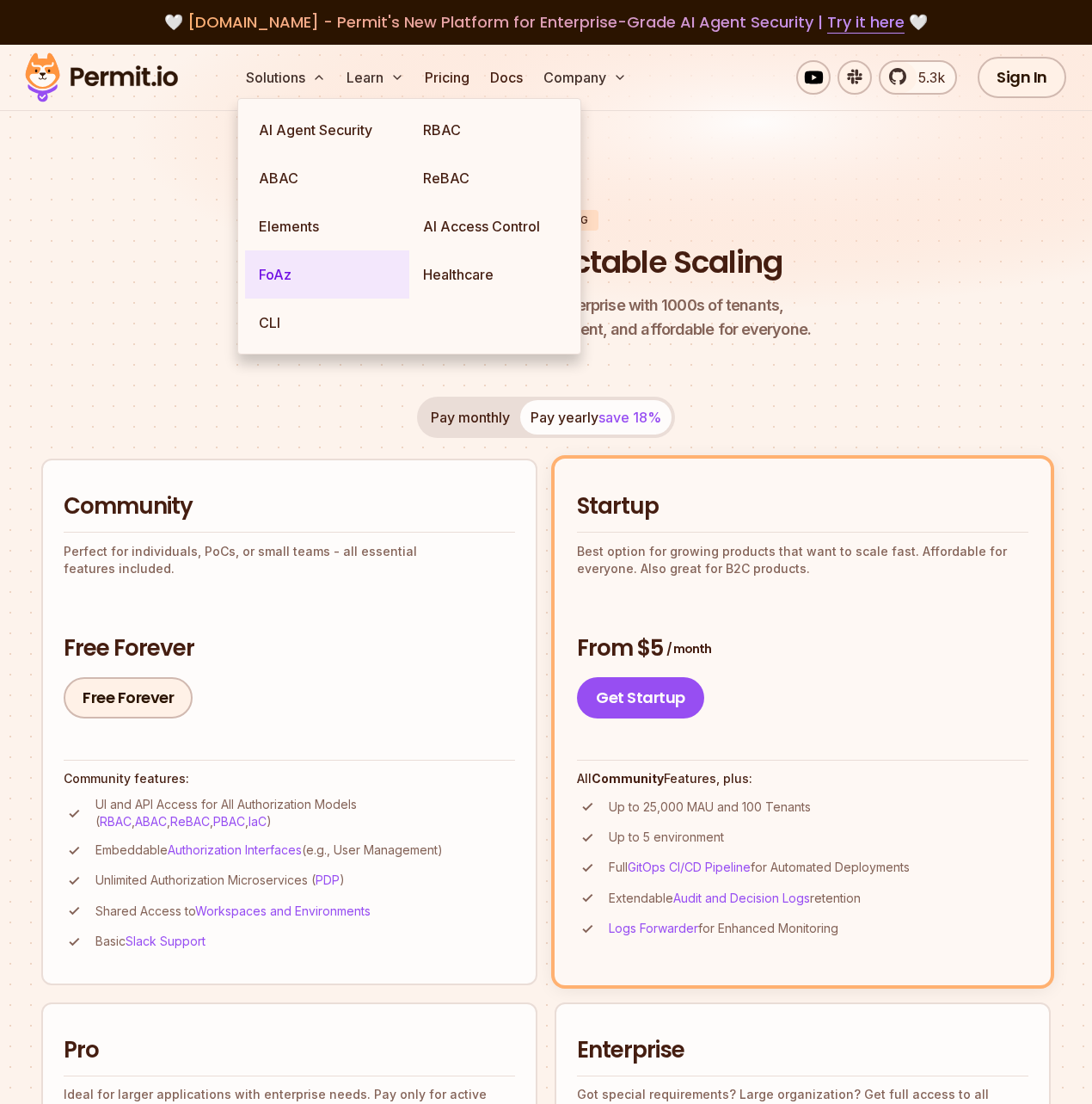
click at [280, 267] on link "FoAz" at bounding box center [327, 274] width 164 height 48
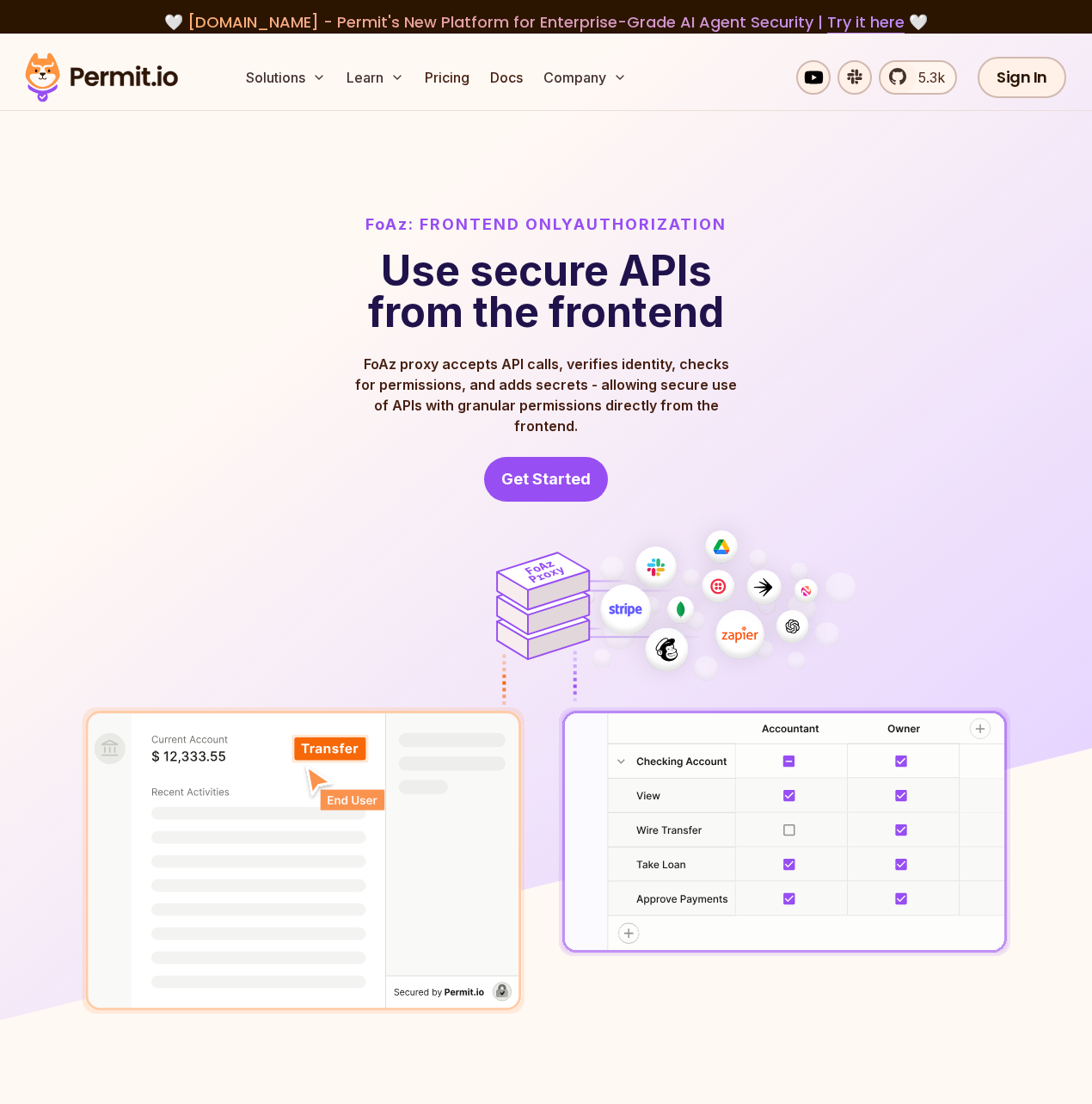
click at [164, 261] on div "FoAz: Frontend Only Authorization Use secure APIs from the frontend FoAz proxy …" at bounding box center [546, 357] width 963 height 289
click at [164, 270] on div "FoAz: Frontend Only Authorization Use secure APIs from the frontend FoAz proxy …" at bounding box center [546, 357] width 963 height 289
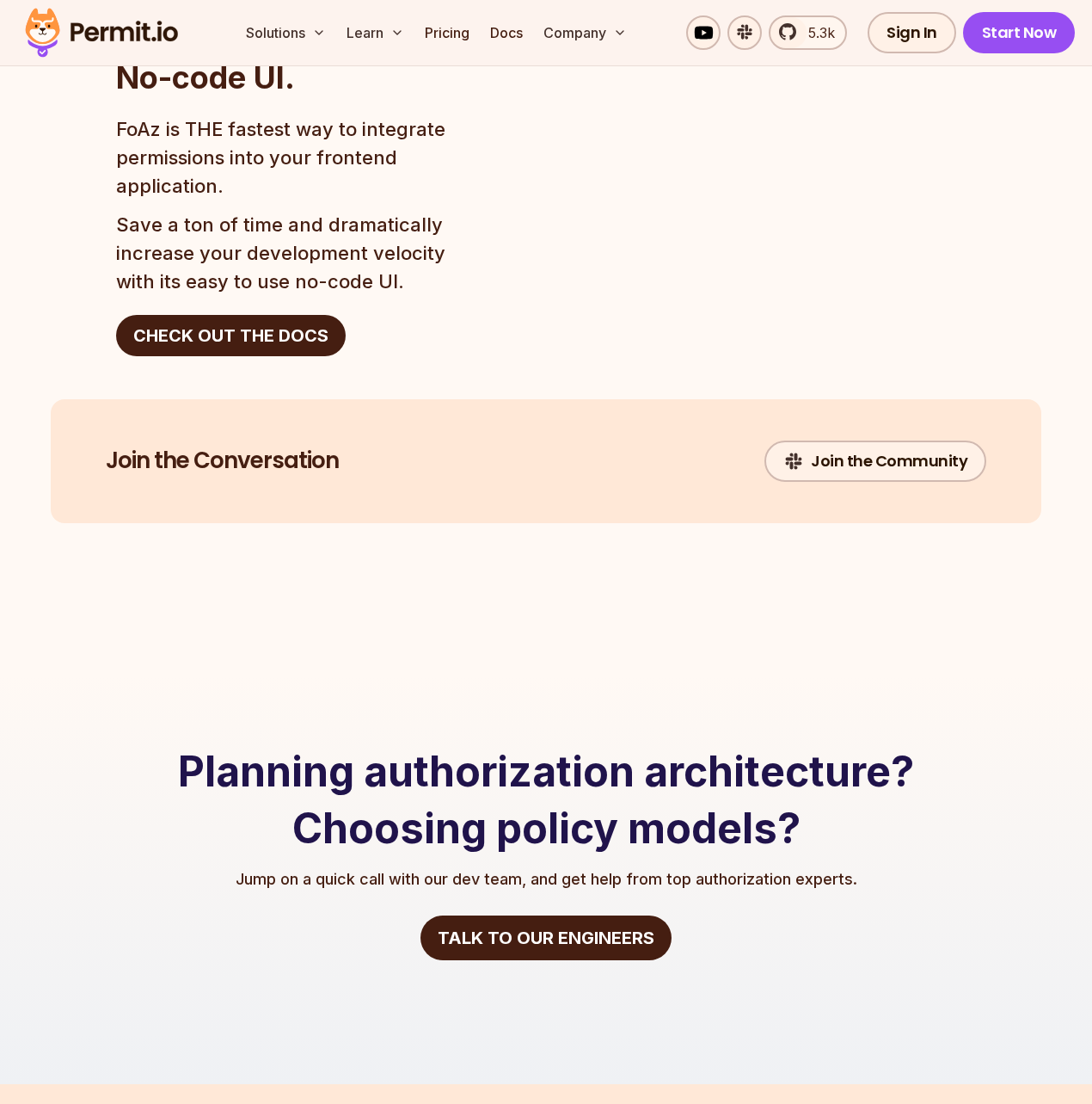
scroll to position [3446, 0]
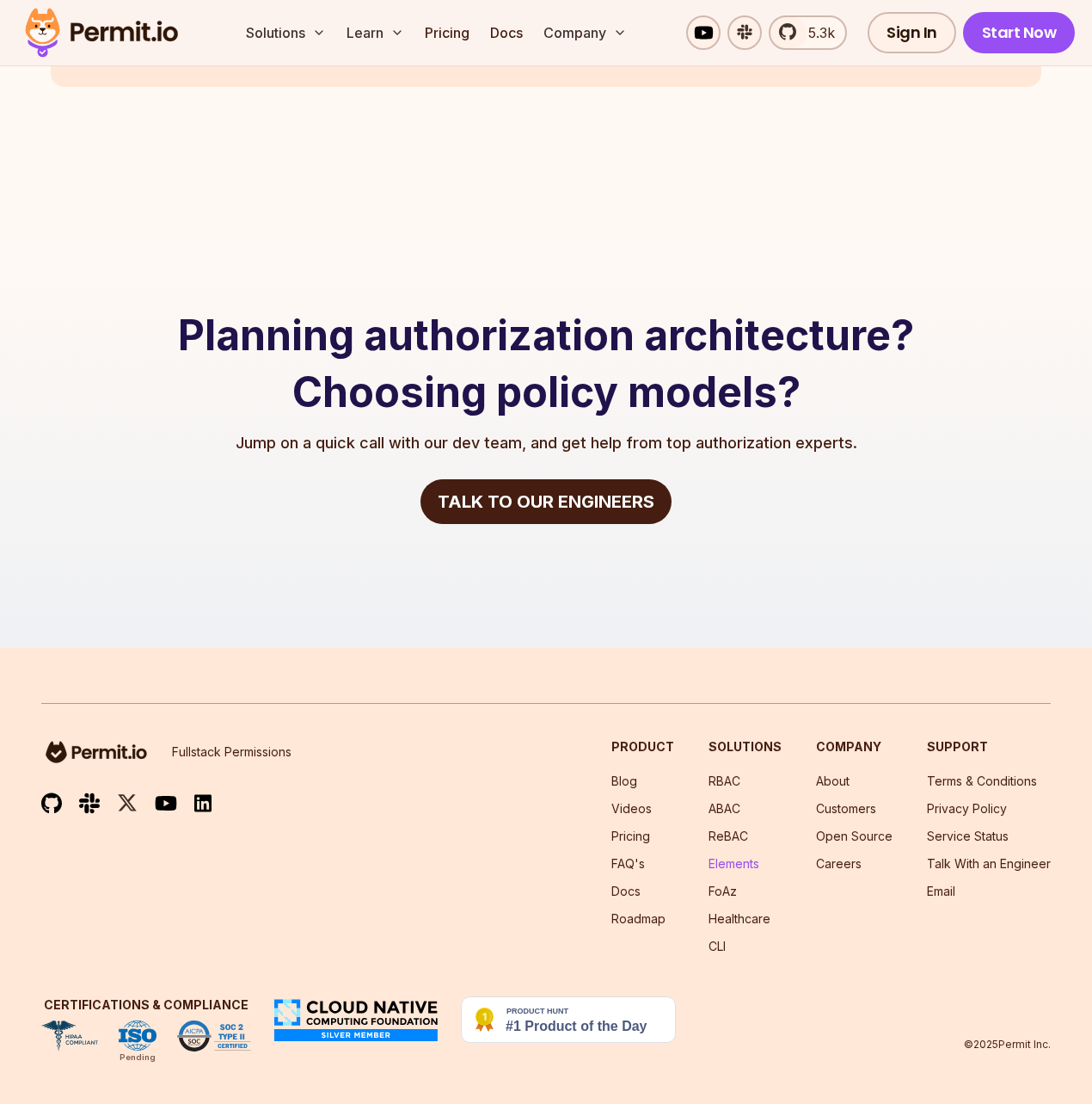
click at [737, 861] on link "Elements" at bounding box center [734, 863] width 51 height 15
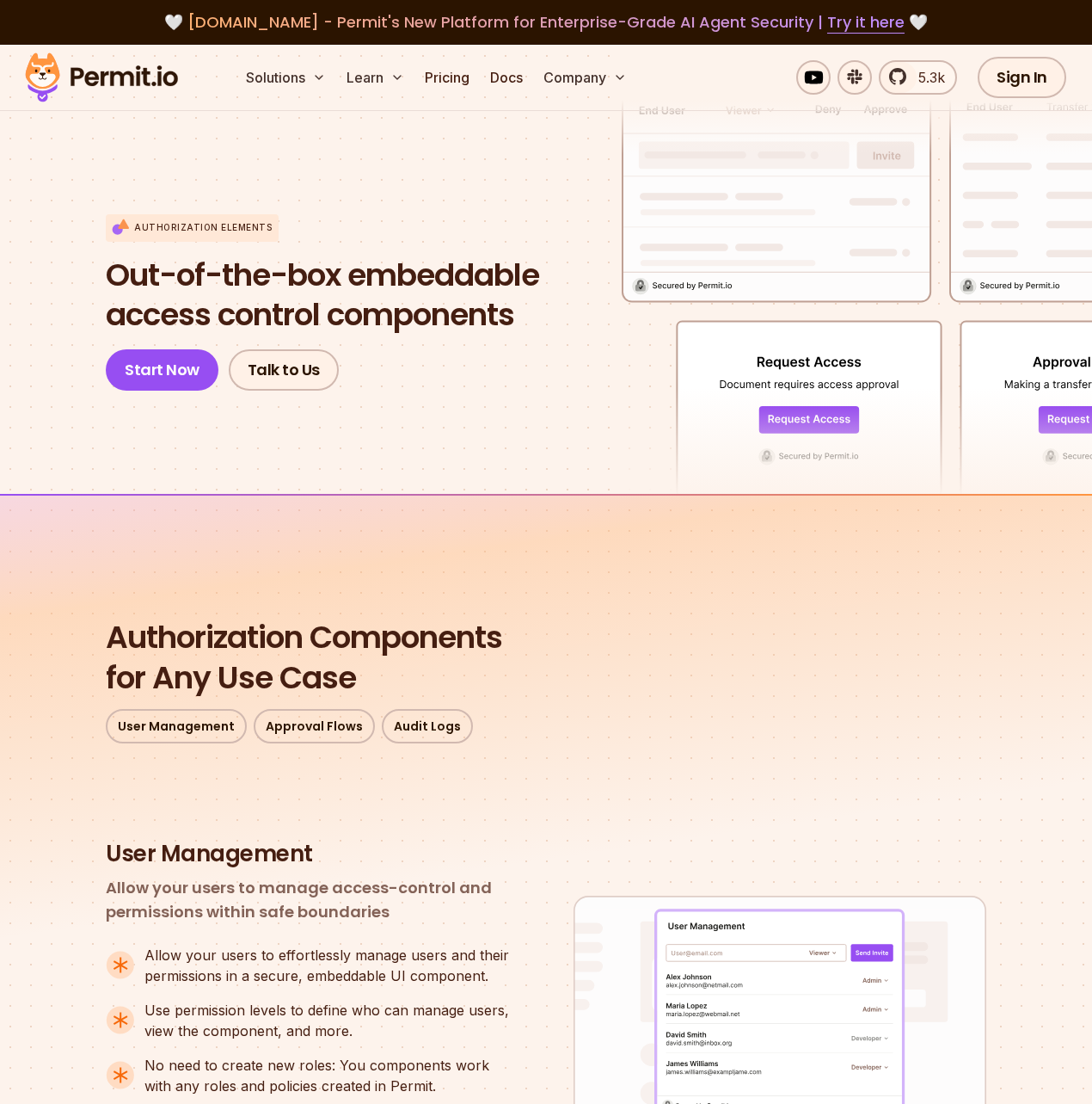
click at [392, 344] on div "Authorization Elements Out-of-the-box embeddable access control components Star…" at bounding box center [323, 302] width 434 height 178
click at [416, 384] on div "Authorization Elements Out-of-the-box embeddable access control components Star…" at bounding box center [323, 302] width 434 height 178
click at [414, 383] on div "Authorization Elements Out-of-the-box embeddable access control components Star…" at bounding box center [323, 302] width 434 height 178
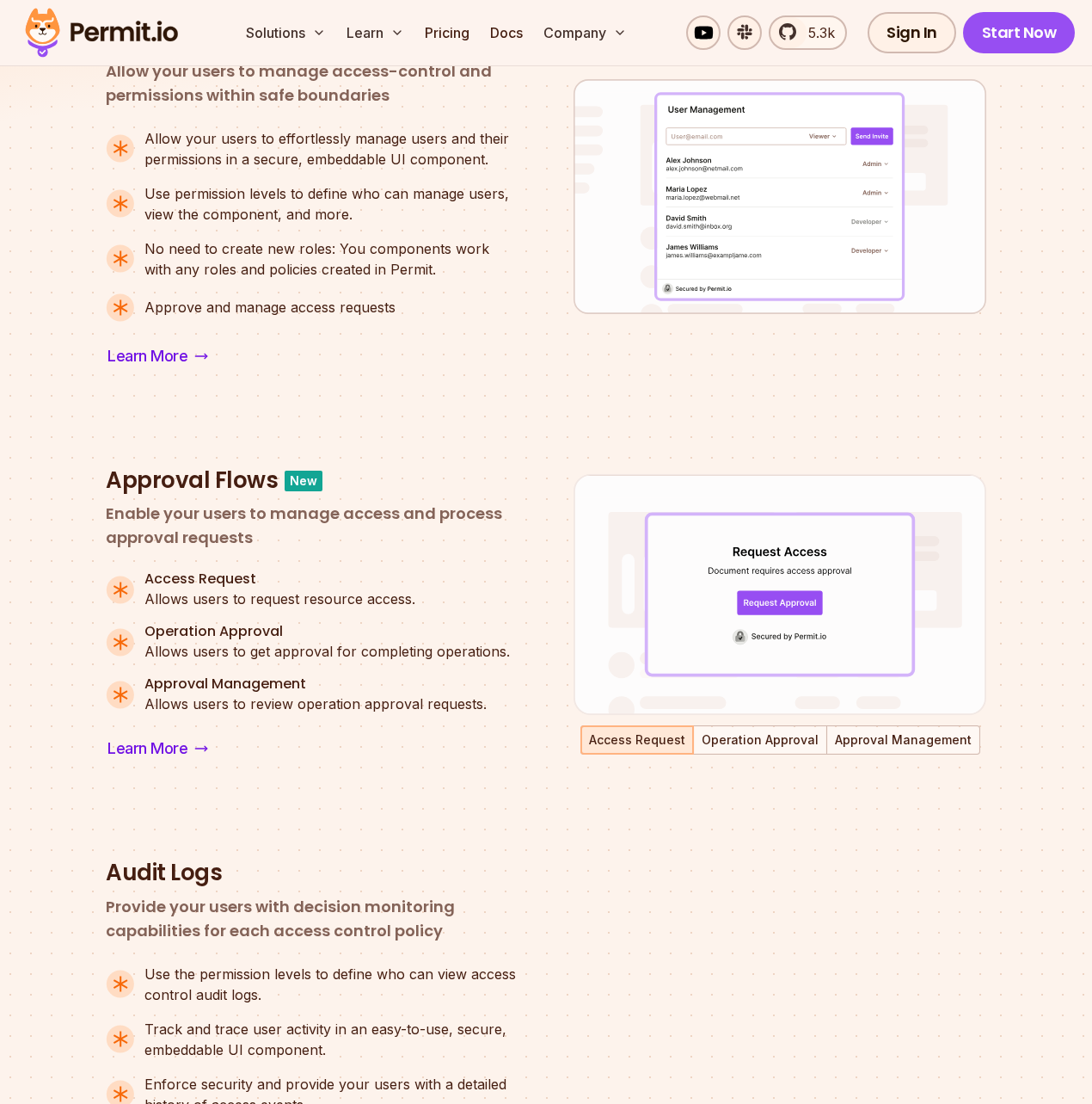
scroll to position [835, 0]
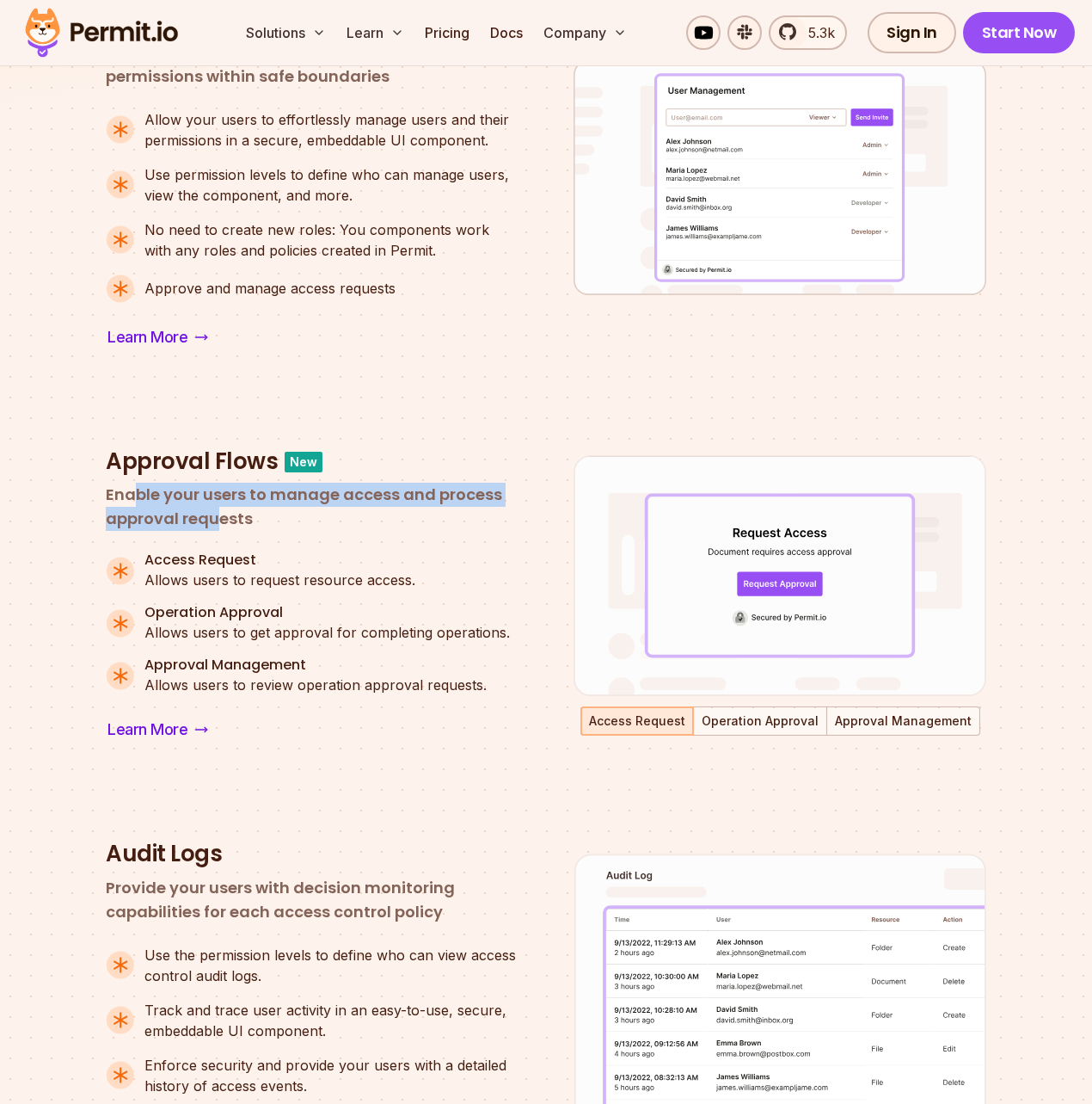
drag, startPoint x: 132, startPoint y: 496, endPoint x: 217, endPoint y: 511, distance: 86.3
click at [217, 511] on p "Enable your users to manage access and process approval requests" at bounding box center [312, 506] width 413 height 48
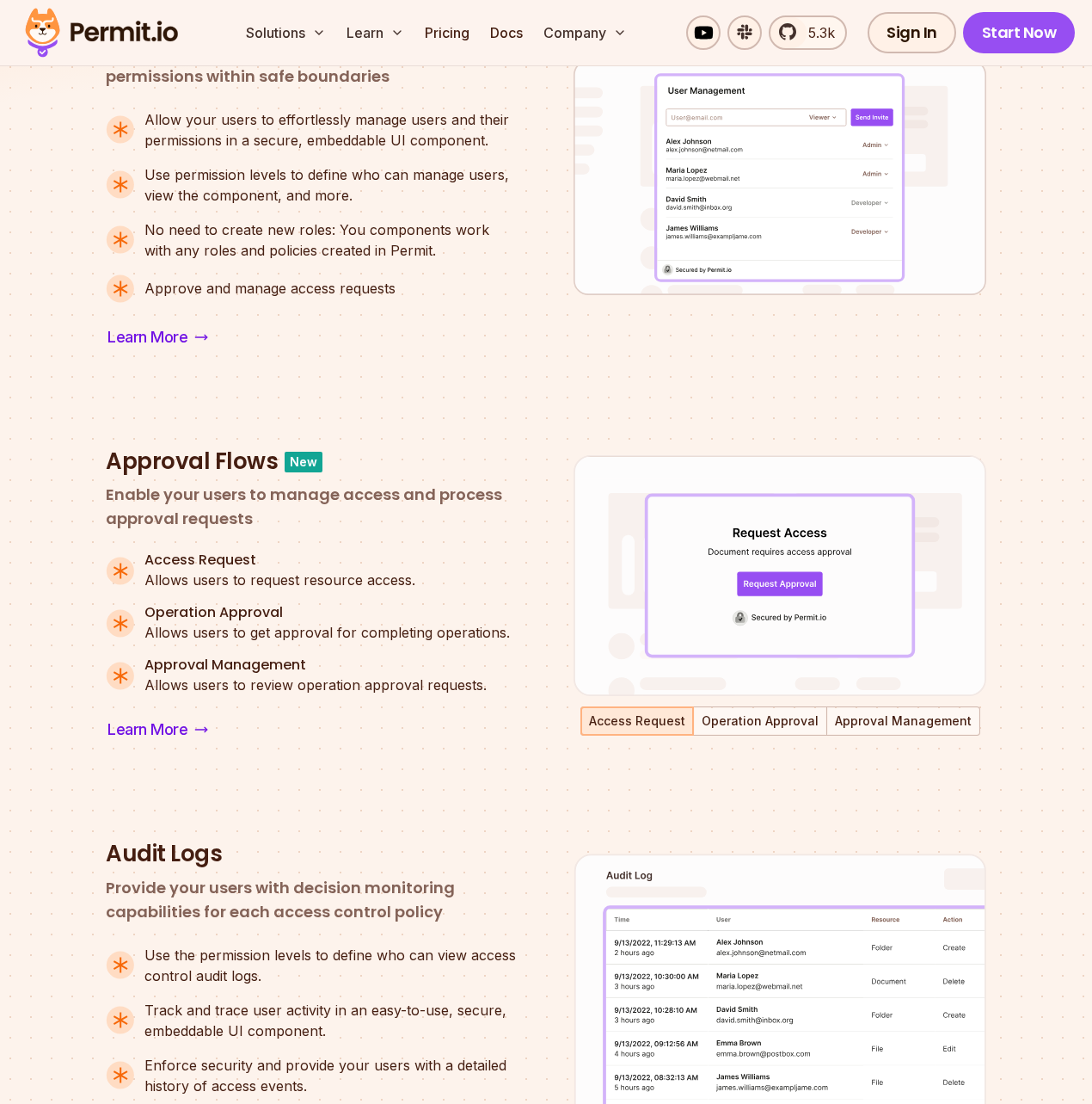
click at [312, 523] on p "Enable your users to manage access and process approval requests" at bounding box center [312, 506] width 413 height 48
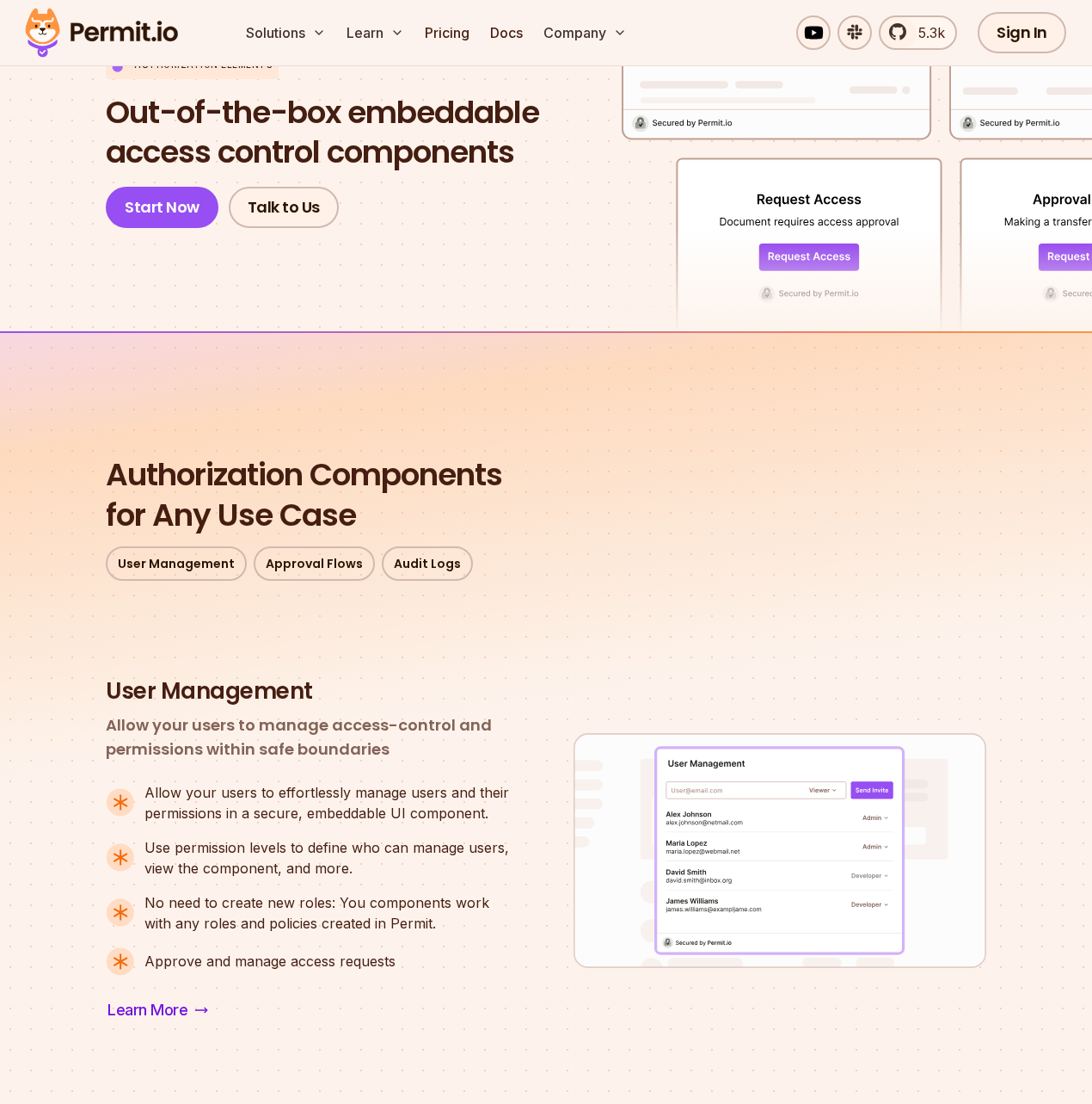
scroll to position [0, 0]
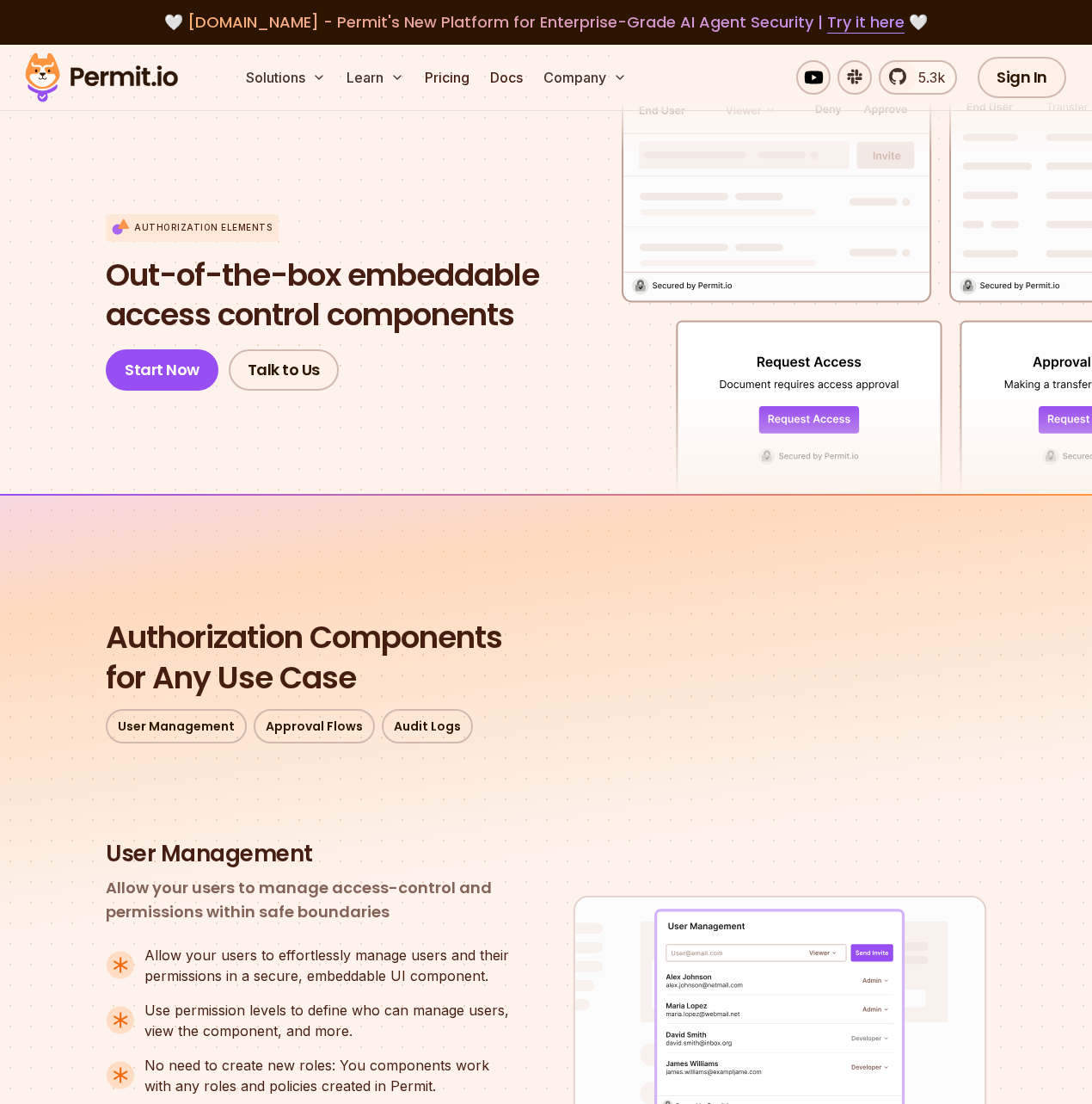
click at [68, 67] on img at bounding box center [102, 78] width 169 height 59
